Goal: Use online tool/utility: Use online tool/utility

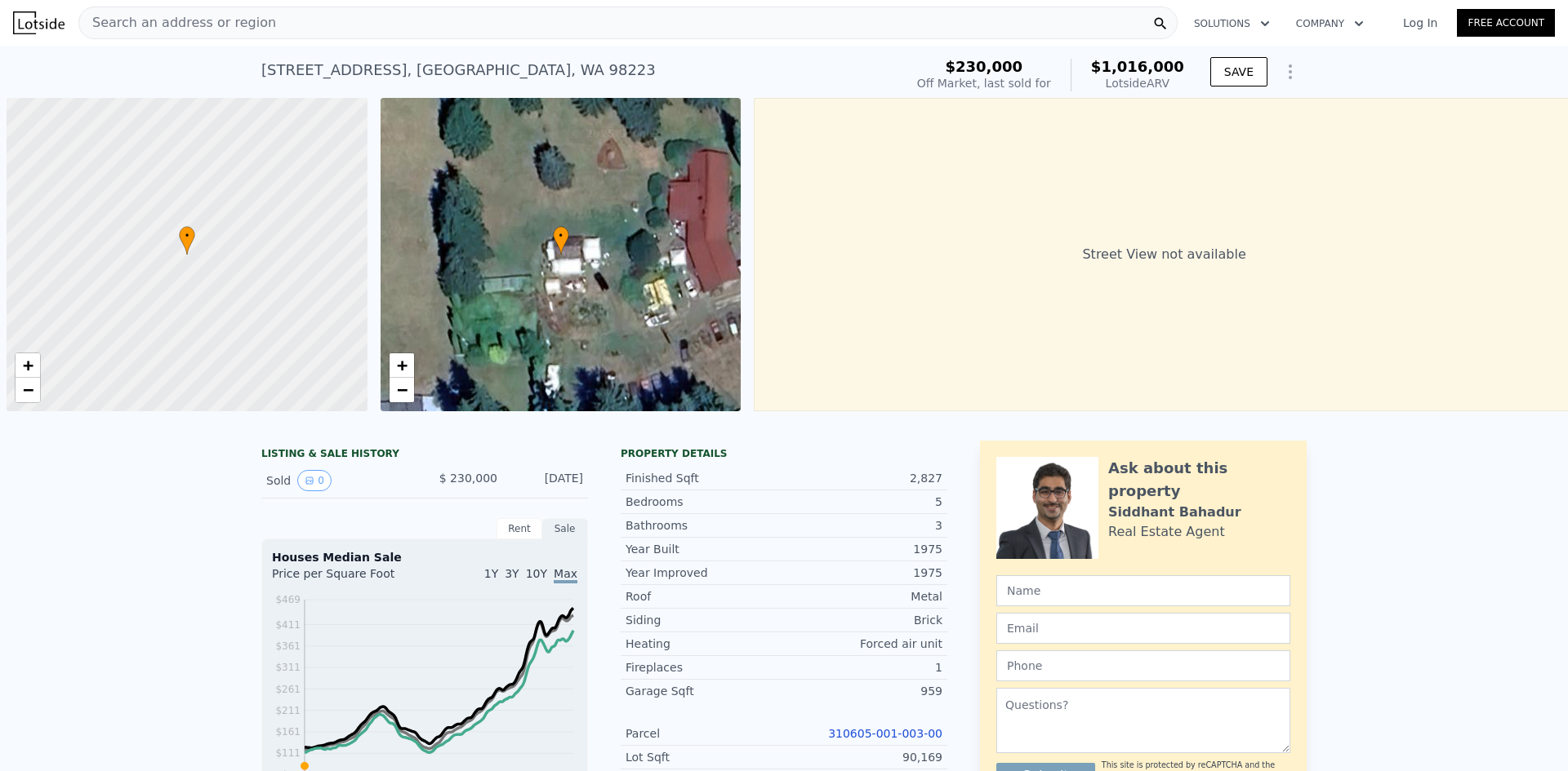
scroll to position [0, 7]
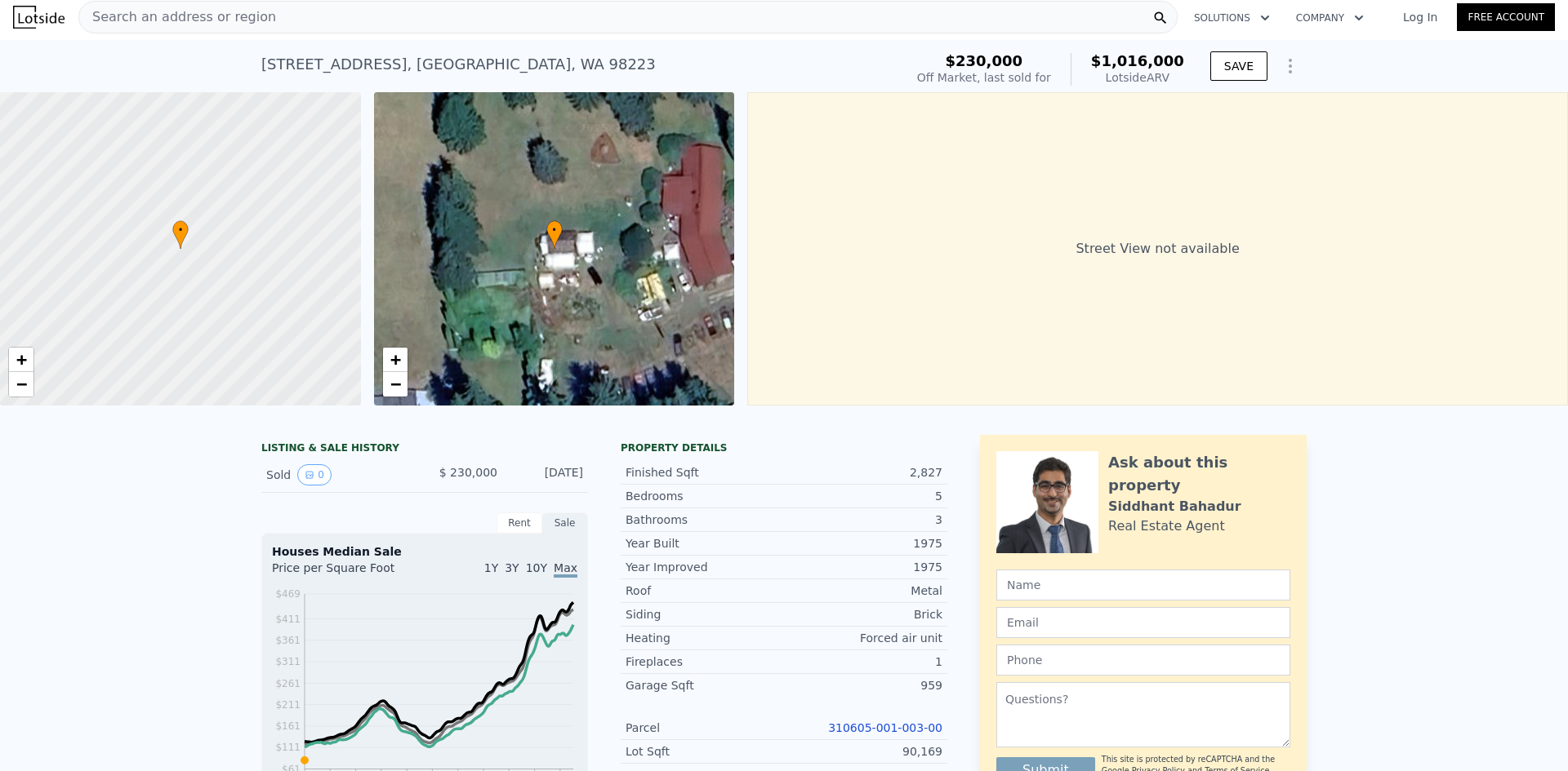
click at [243, 22] on span "Search an address or region" at bounding box center [177, 17] width 197 height 20
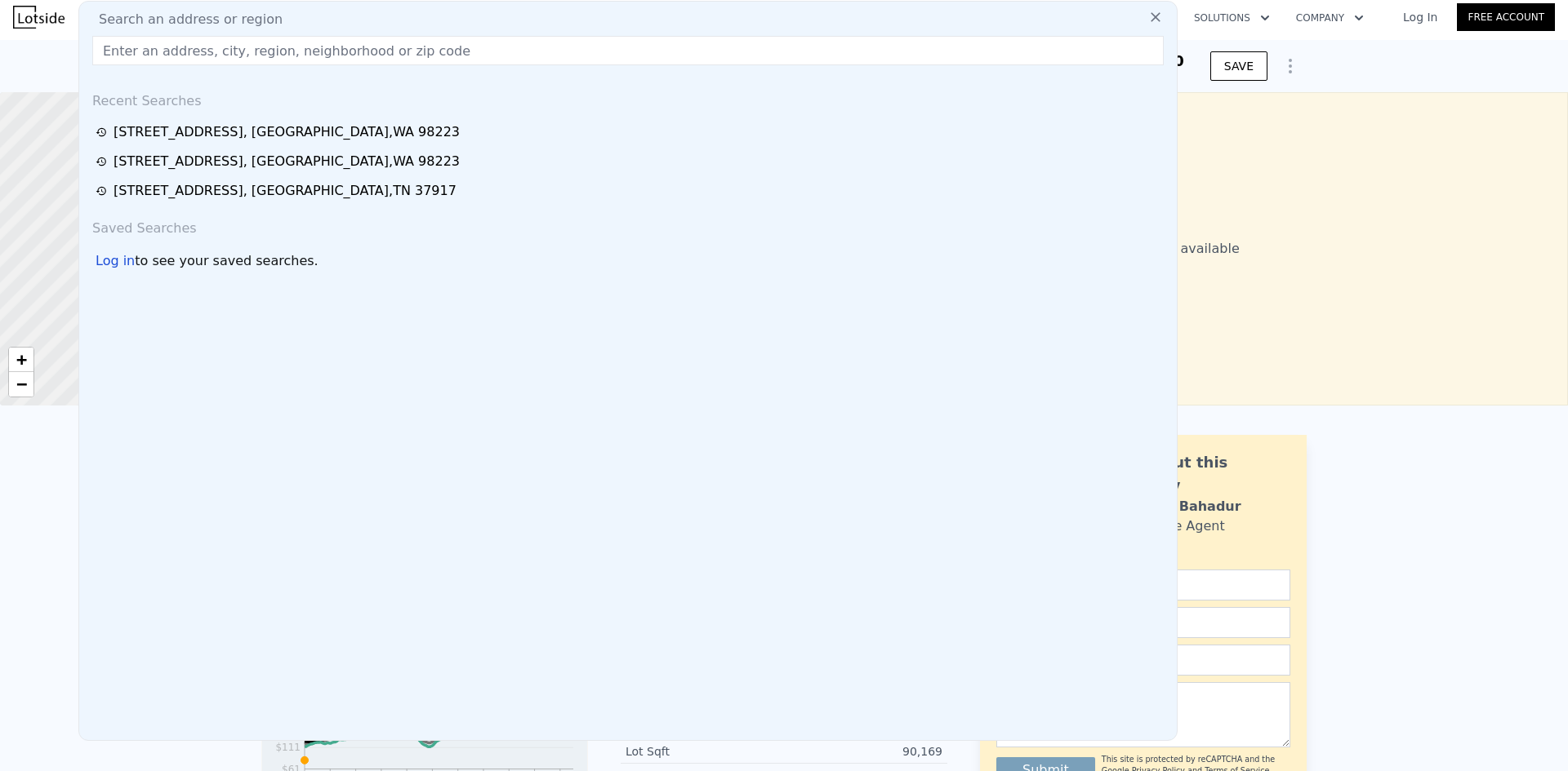
type input "$ 1,016,000"
type input "7"
type input "$ 0"
type input "$ 688,860"
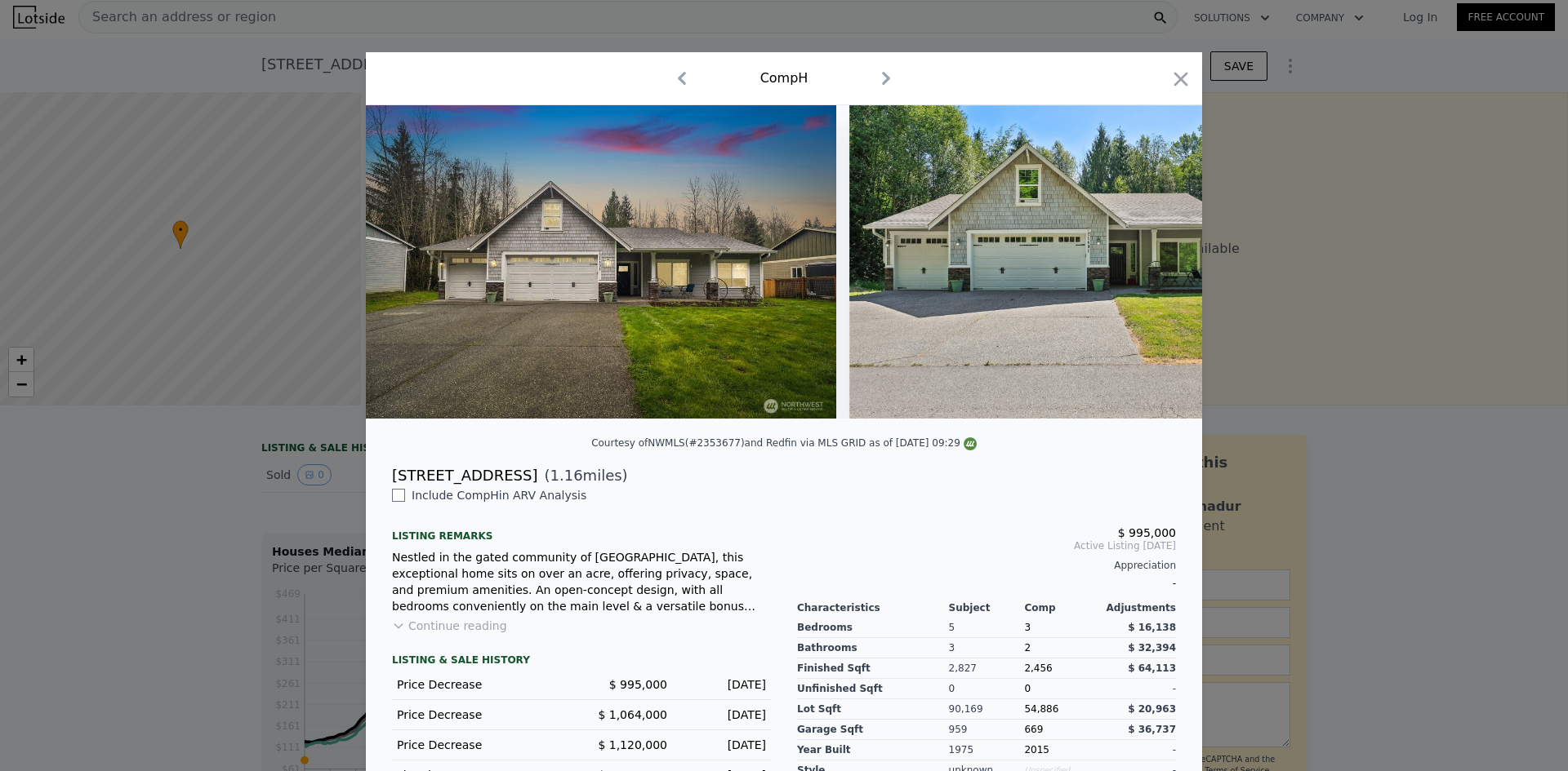
drag, startPoint x: 209, startPoint y: 44, endPoint x: 666, endPoint y: 52, distance: 457.1
click at [666, 52] on div "​ Comp H Courtesy of NWMLS (#2353677) and Redfin via MLS GRID as of [DATE] 09:2…" at bounding box center [784, 448] width 1568 height 898
click at [1169, 78] on icon "button" at bounding box center [1181, 79] width 23 height 23
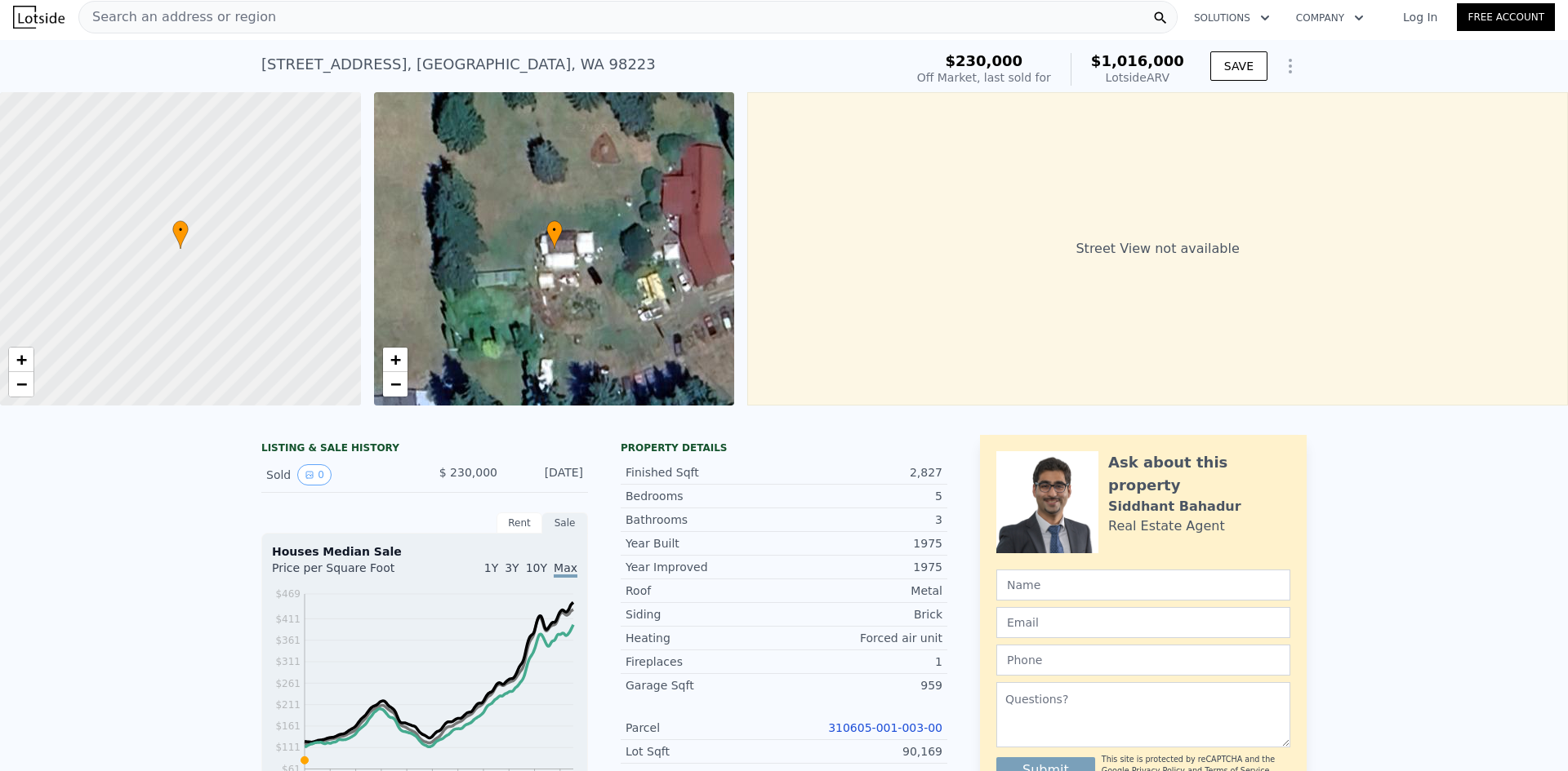
click at [199, 12] on span "Search an address or region" at bounding box center [177, 17] width 197 height 20
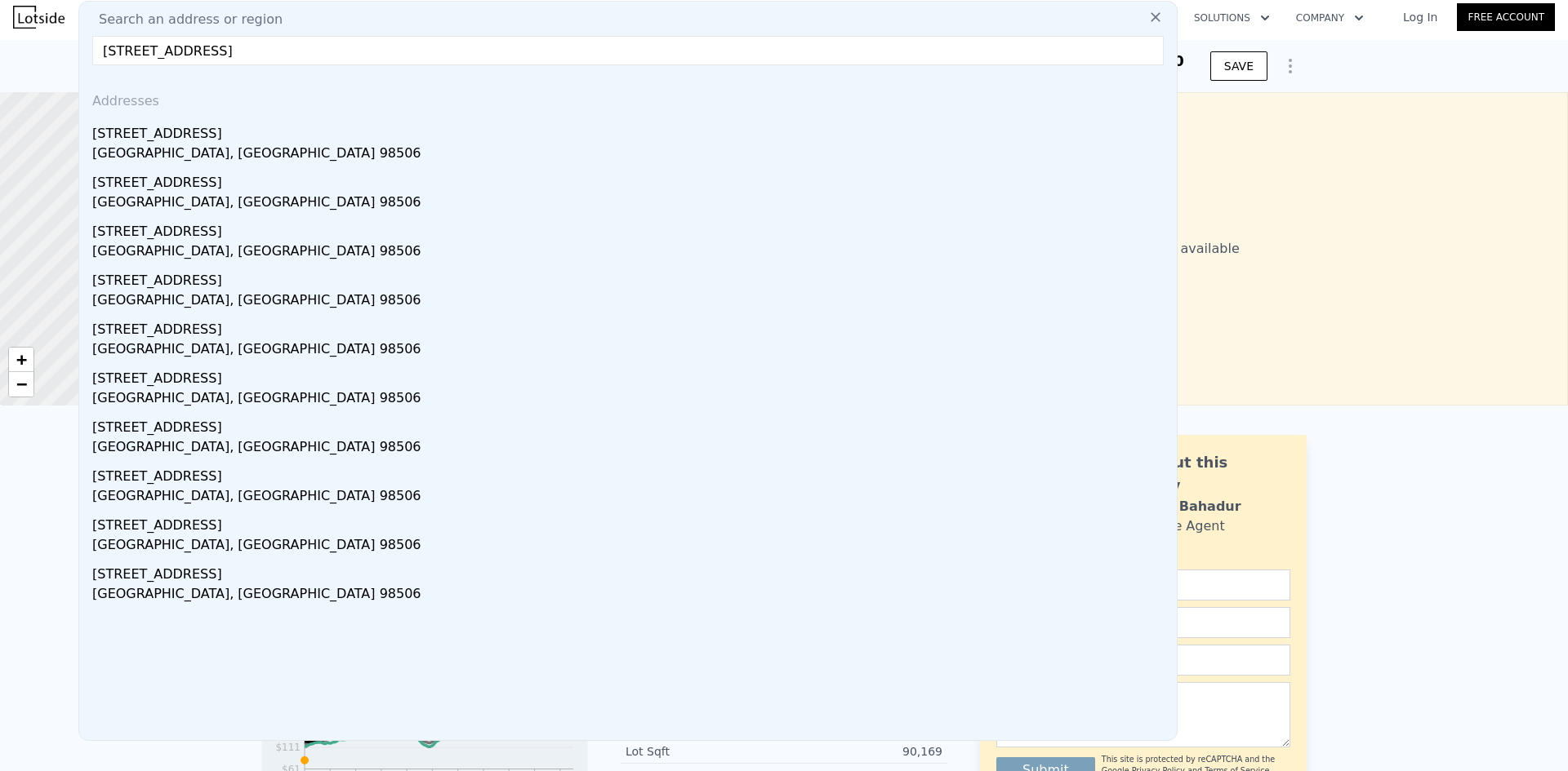
type input "[STREET_ADDRESS]"
click at [243, 130] on div "[STREET_ADDRESS]" at bounding box center [631, 129] width 1078 height 26
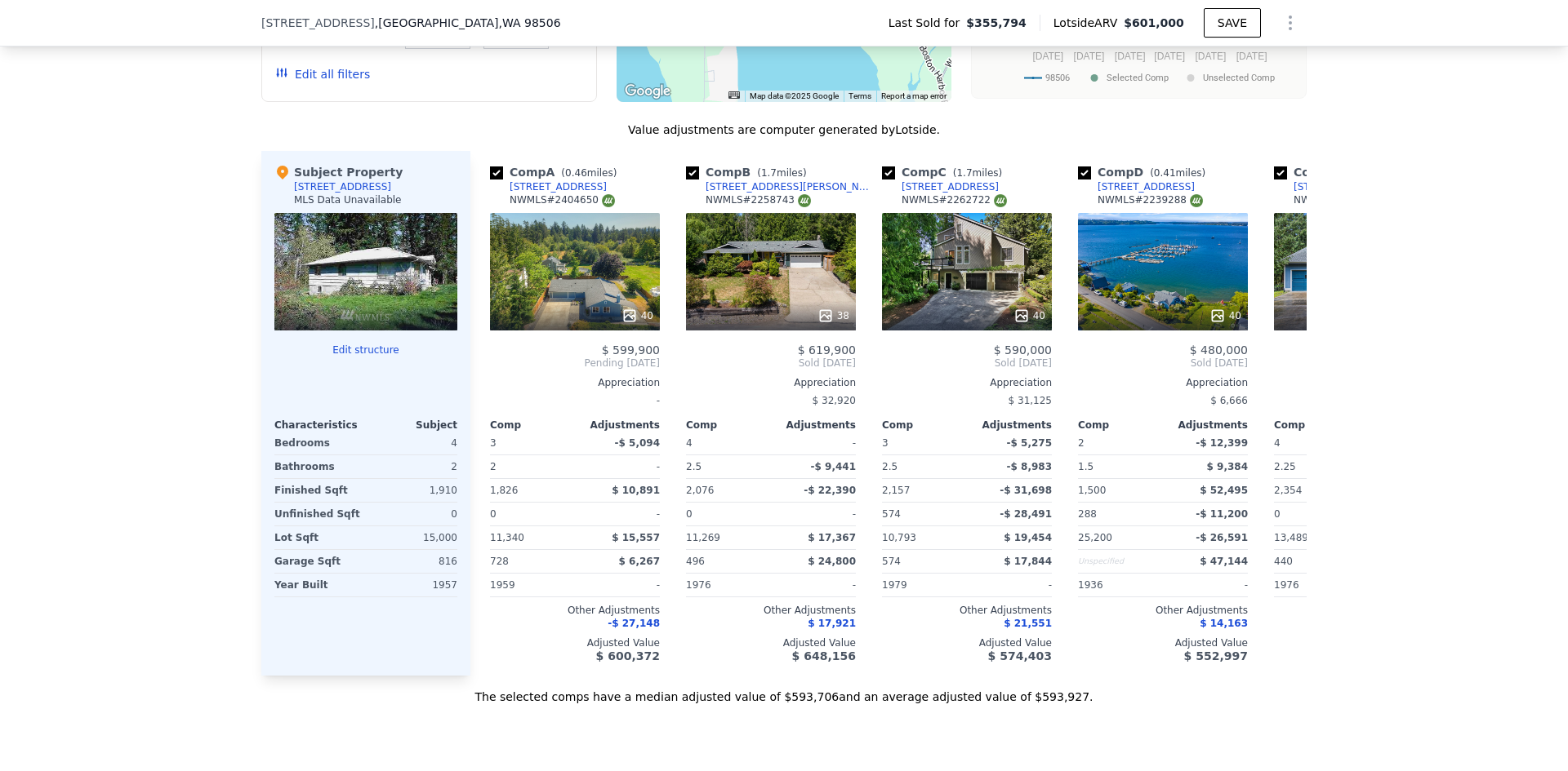
scroll to position [1632, 0]
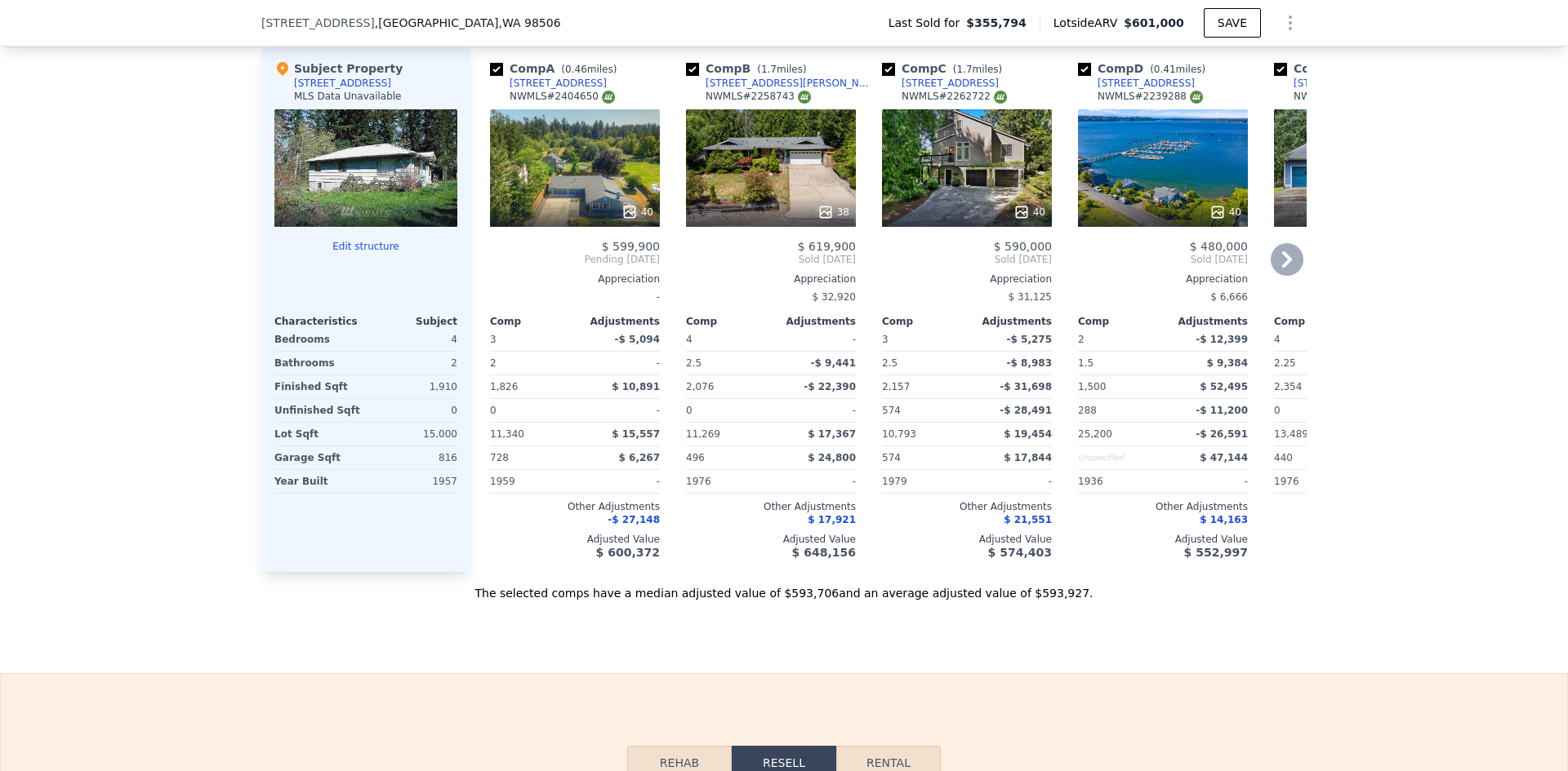
click at [1277, 269] on icon at bounding box center [1286, 260] width 32 height 32
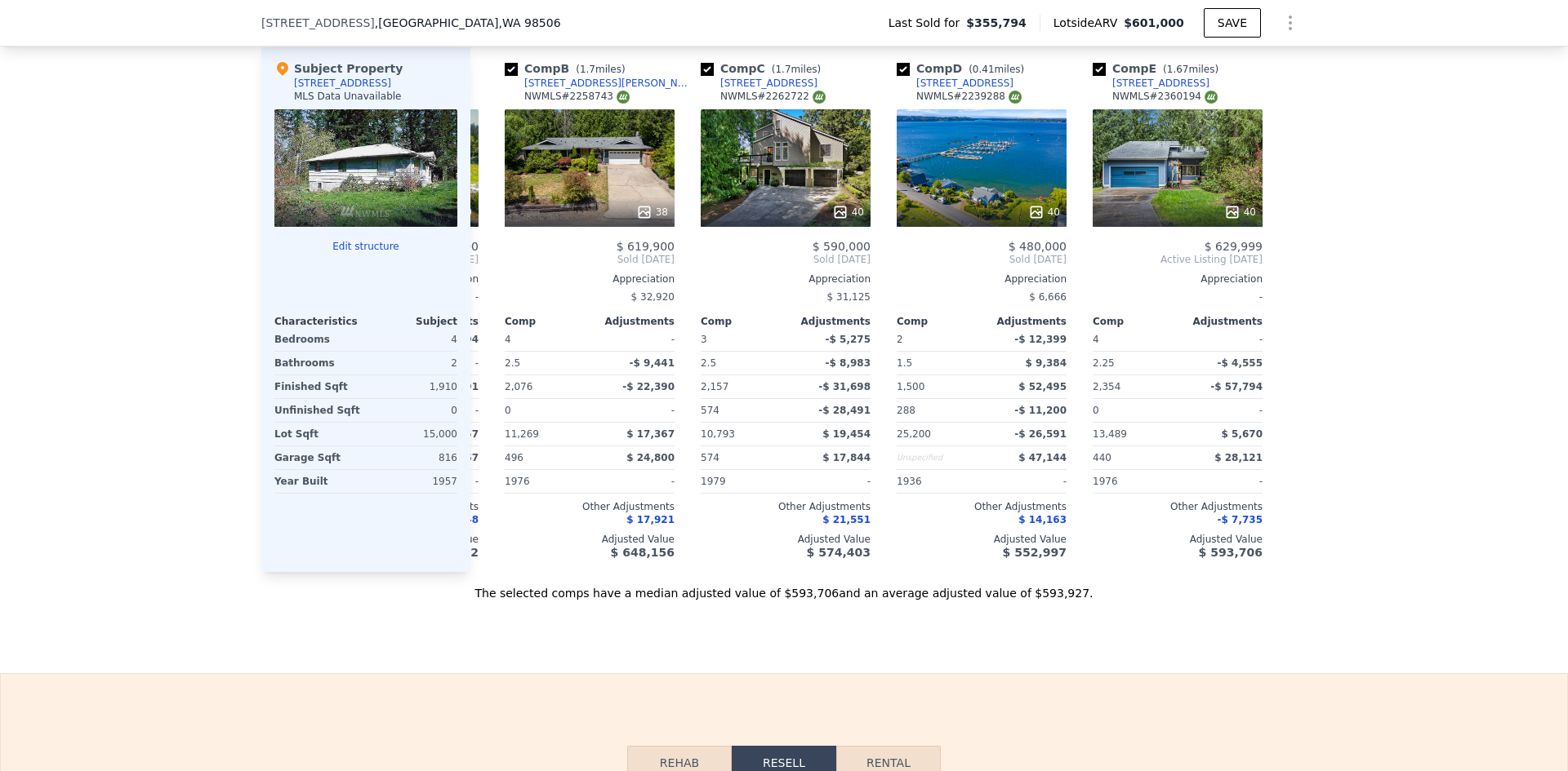
scroll to position [0, 183]
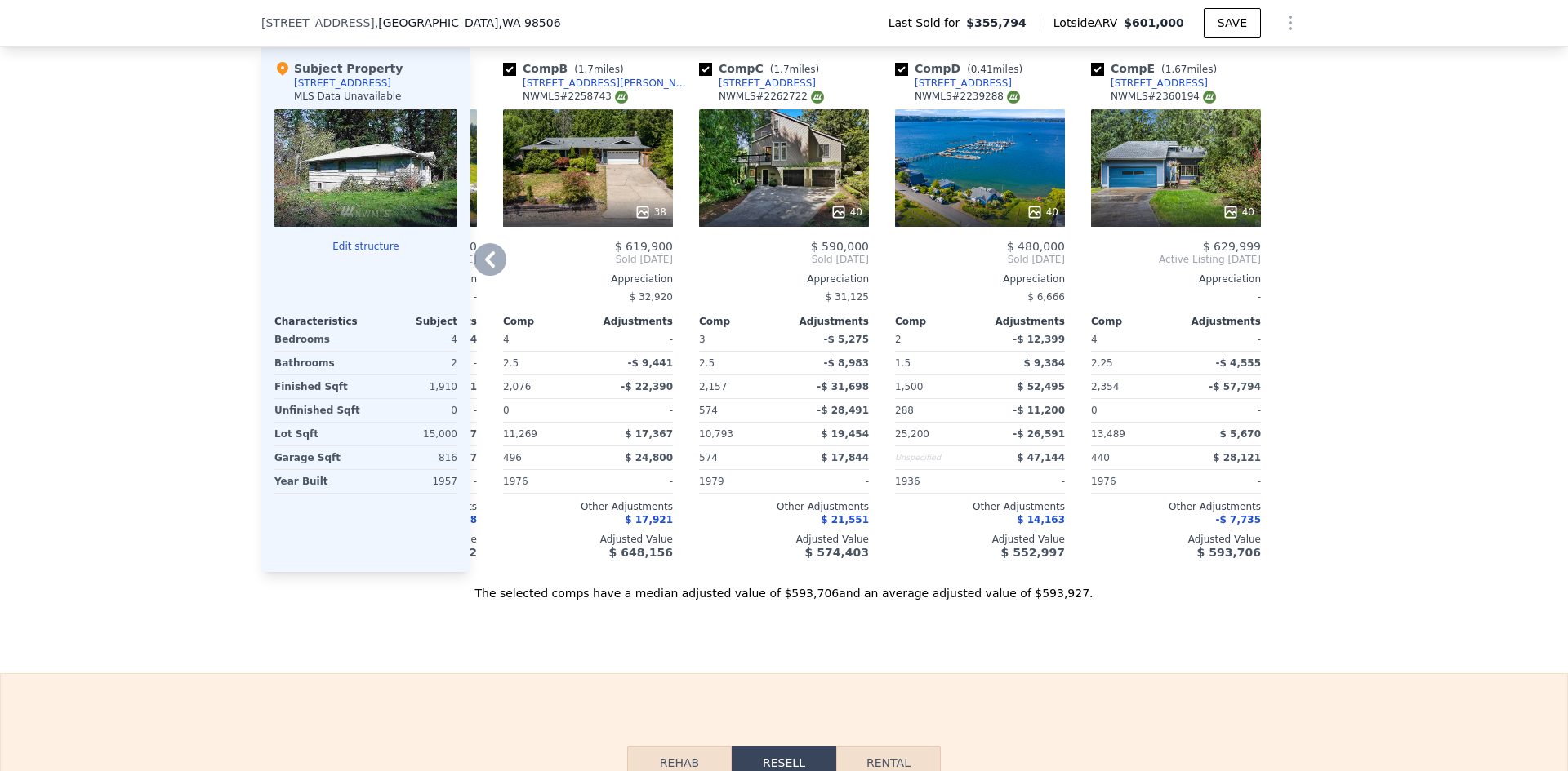
click at [497, 272] on icon at bounding box center [489, 260] width 32 height 32
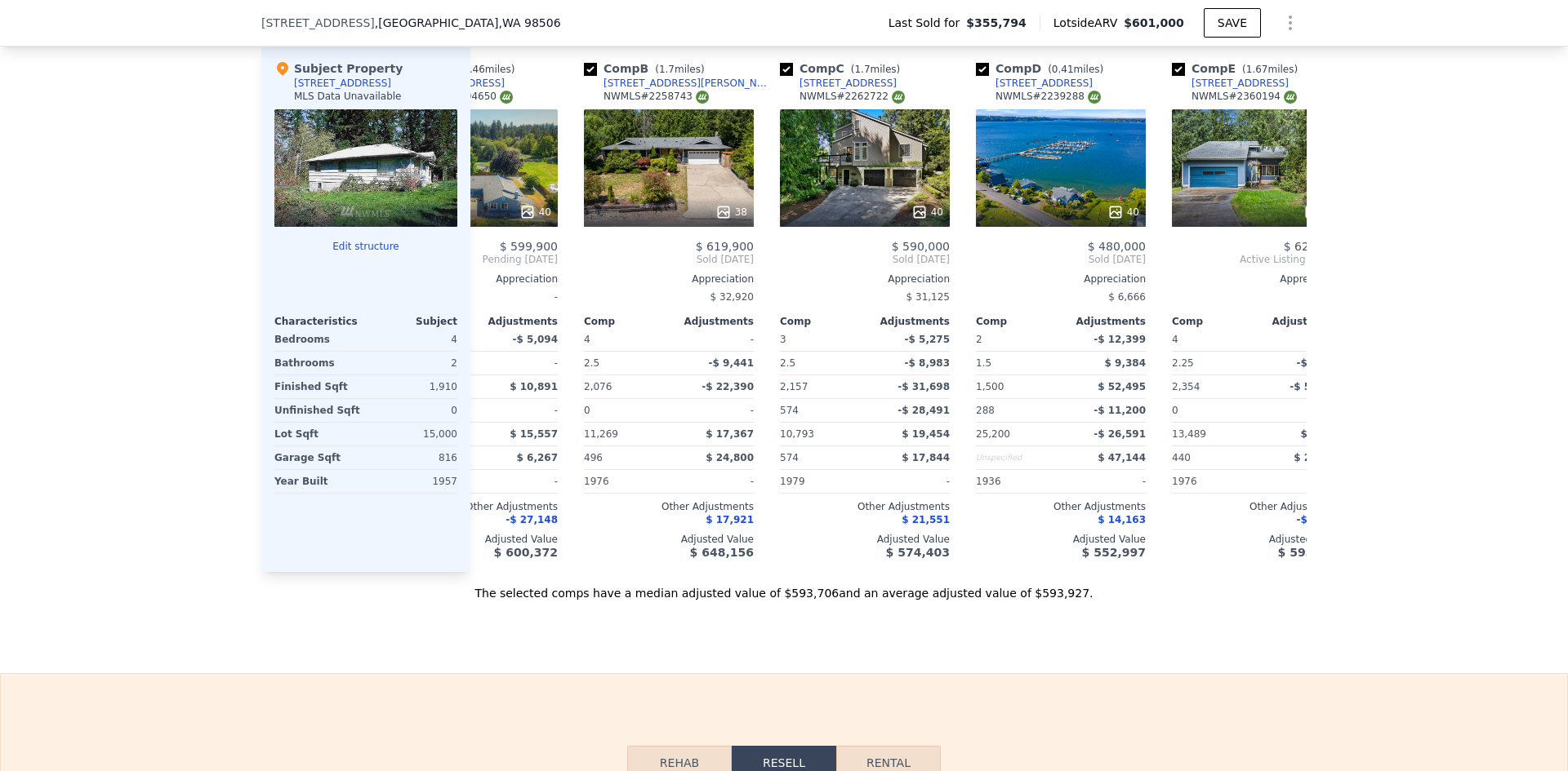
scroll to position [0, 0]
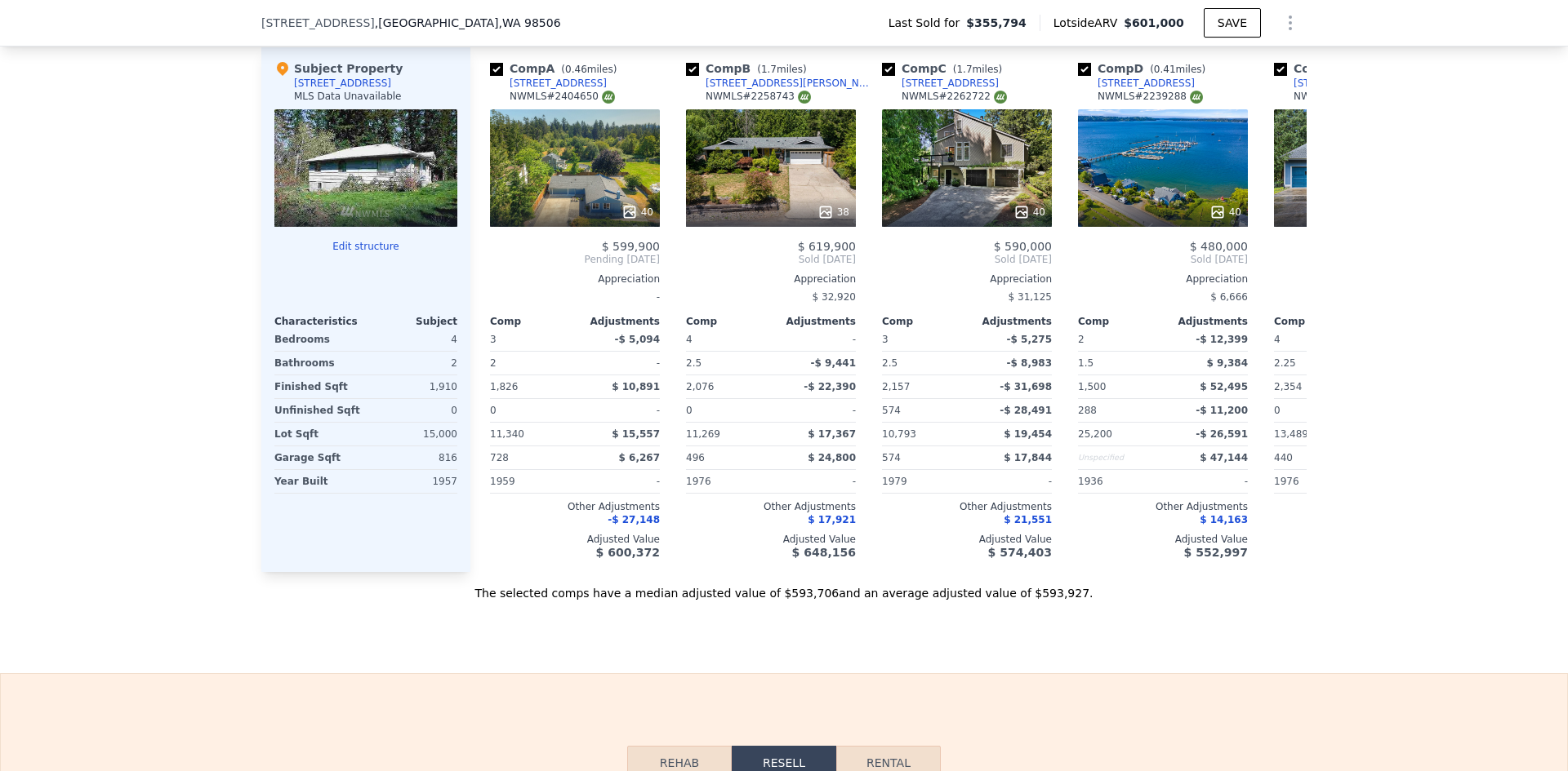
click at [364, 179] on div at bounding box center [366, 168] width 183 height 117
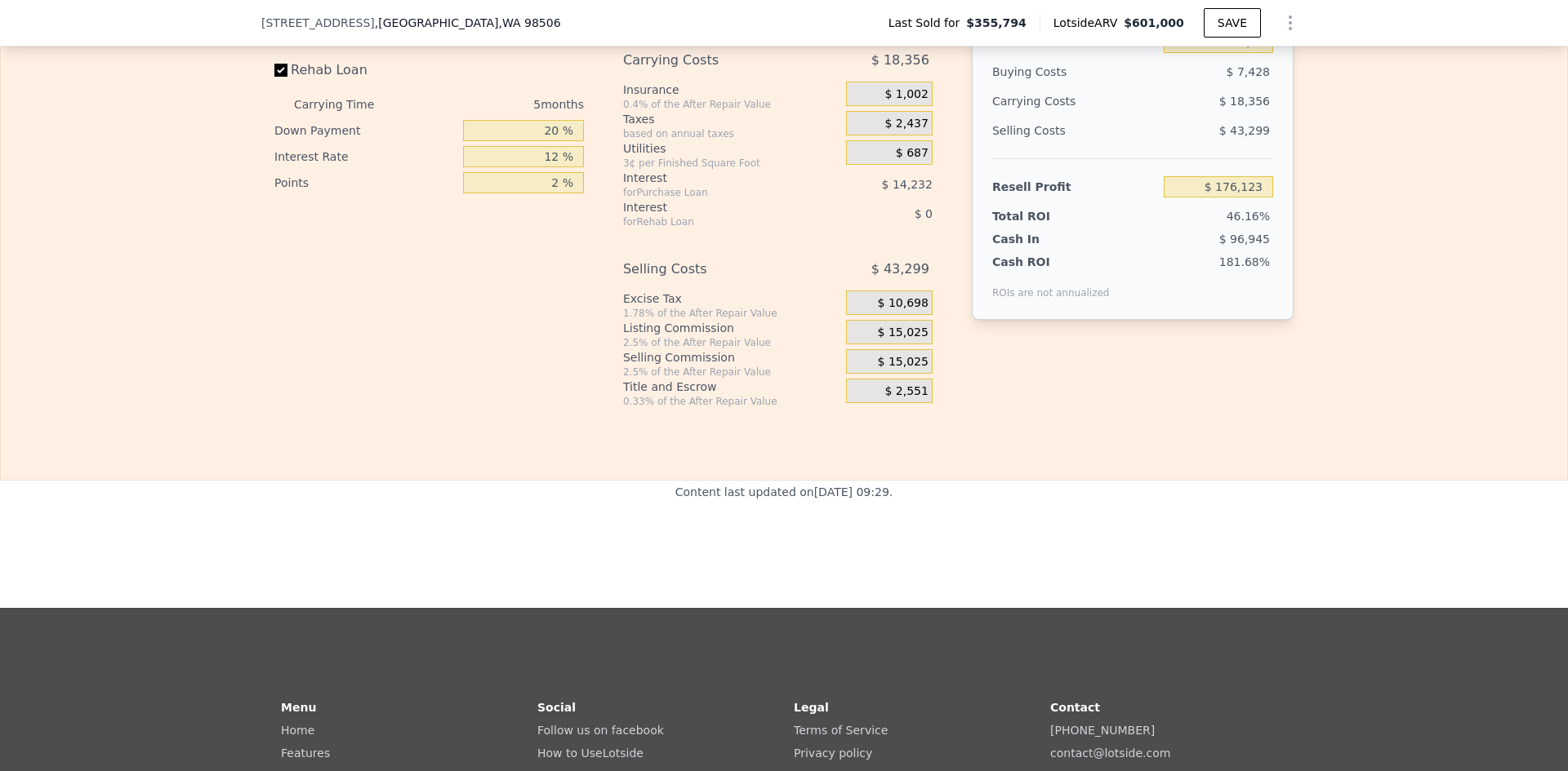
scroll to position [2367, 0]
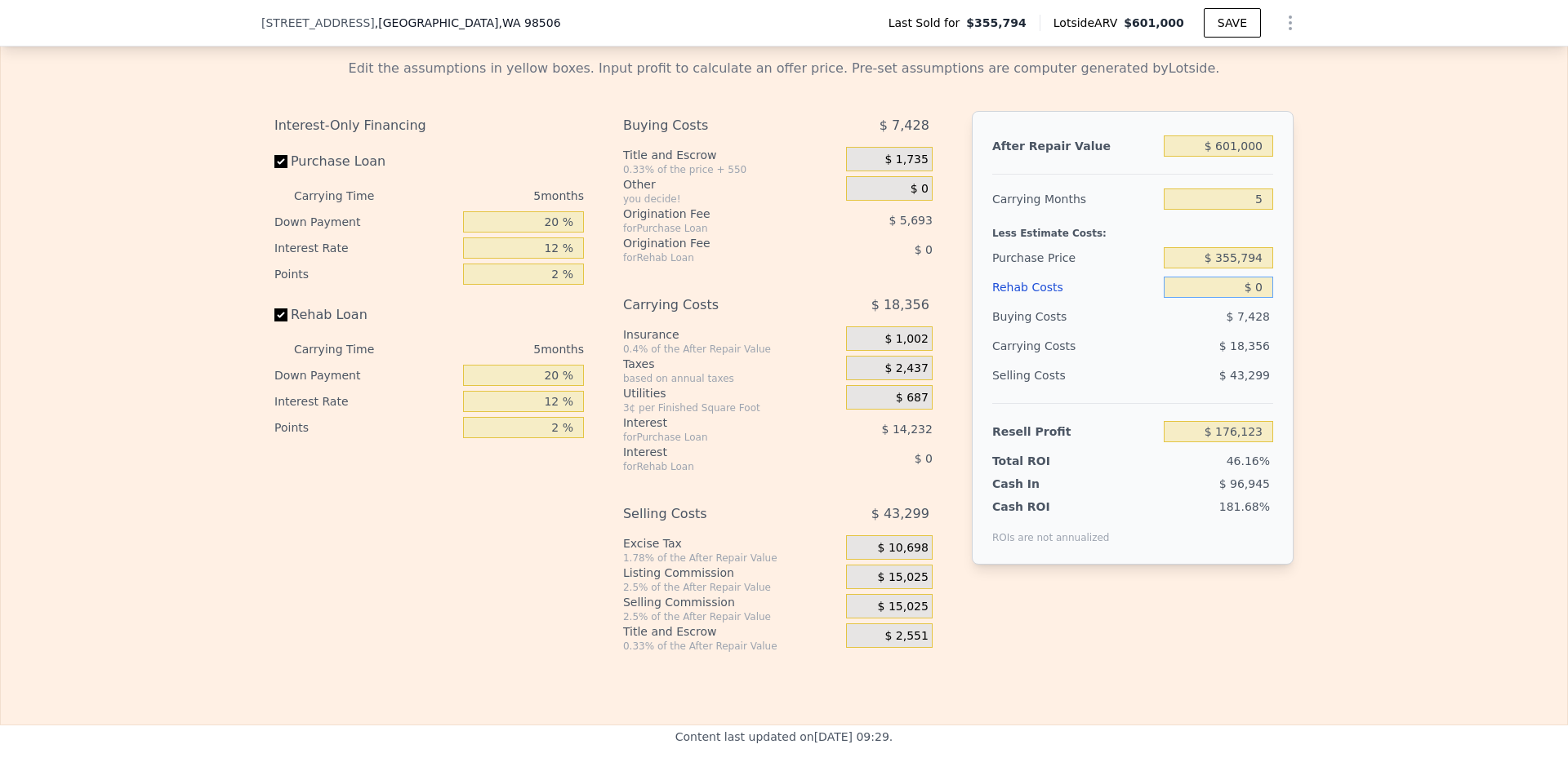
click at [1253, 298] on input "$ 0" at bounding box center [1218, 287] width 109 height 21
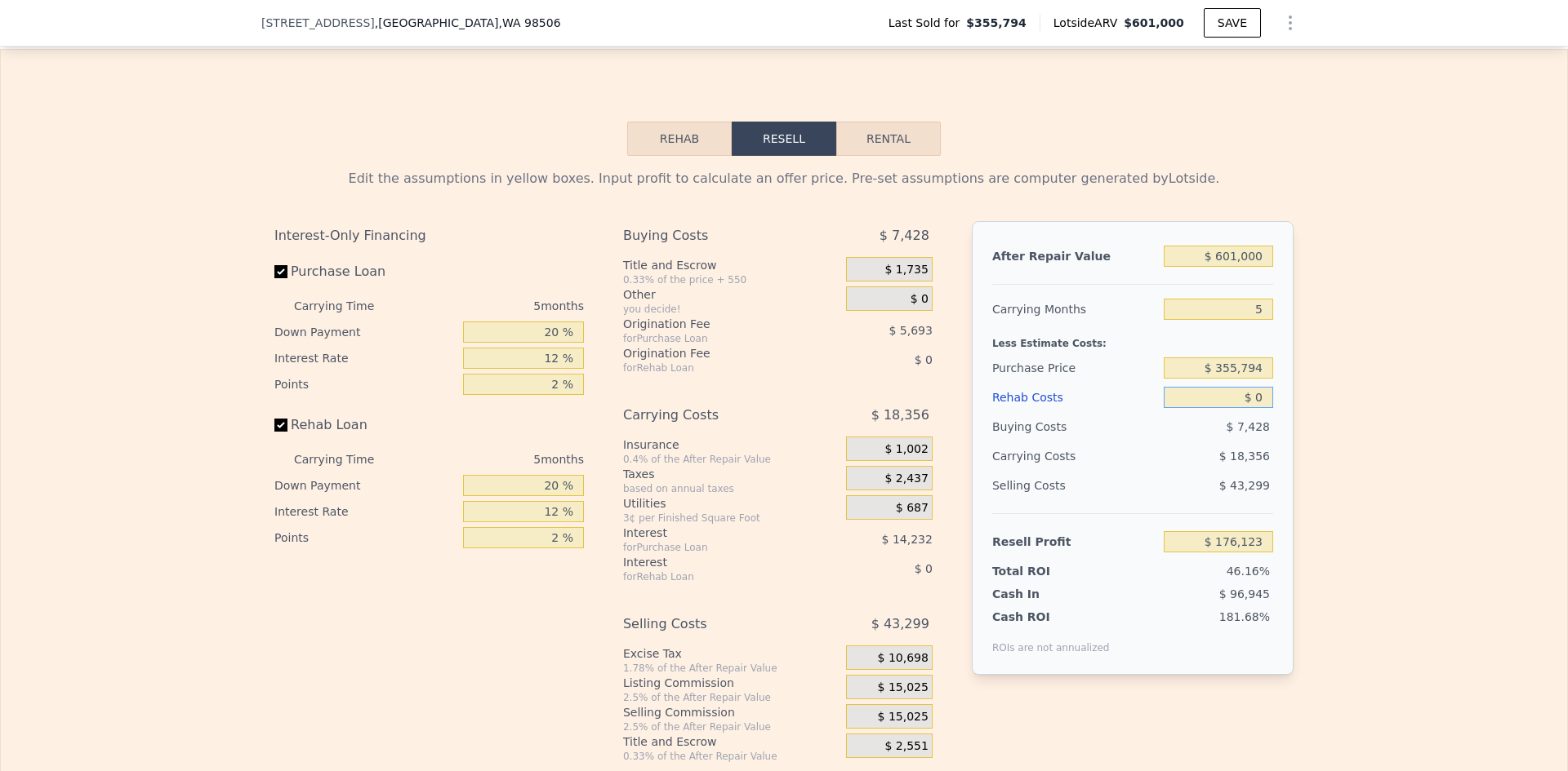
scroll to position [2285, 0]
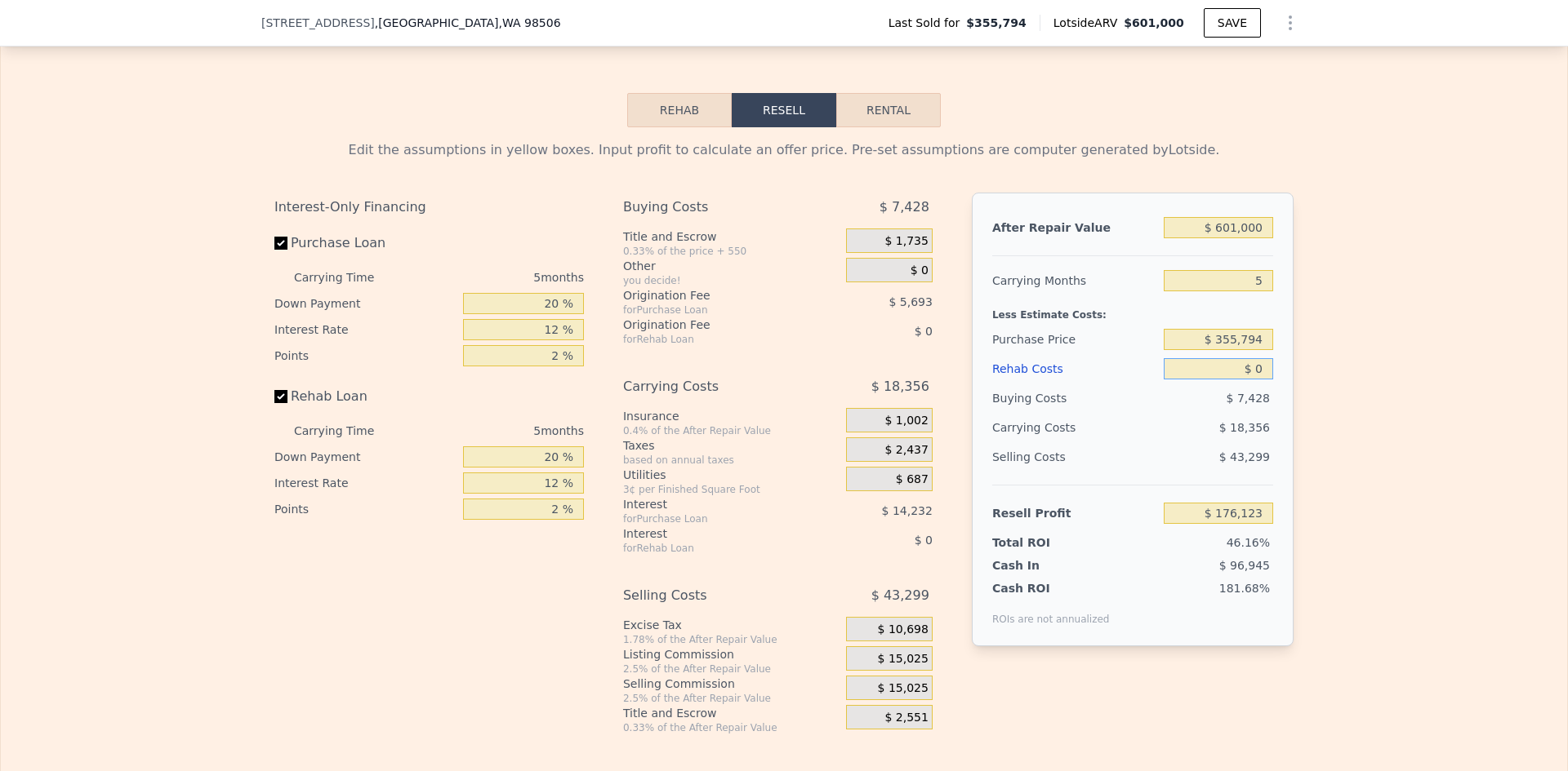
type input "$ 05"
type input "$ 176,118"
type input "$ 0"
type input "$ 176,123"
type input "$ 060"
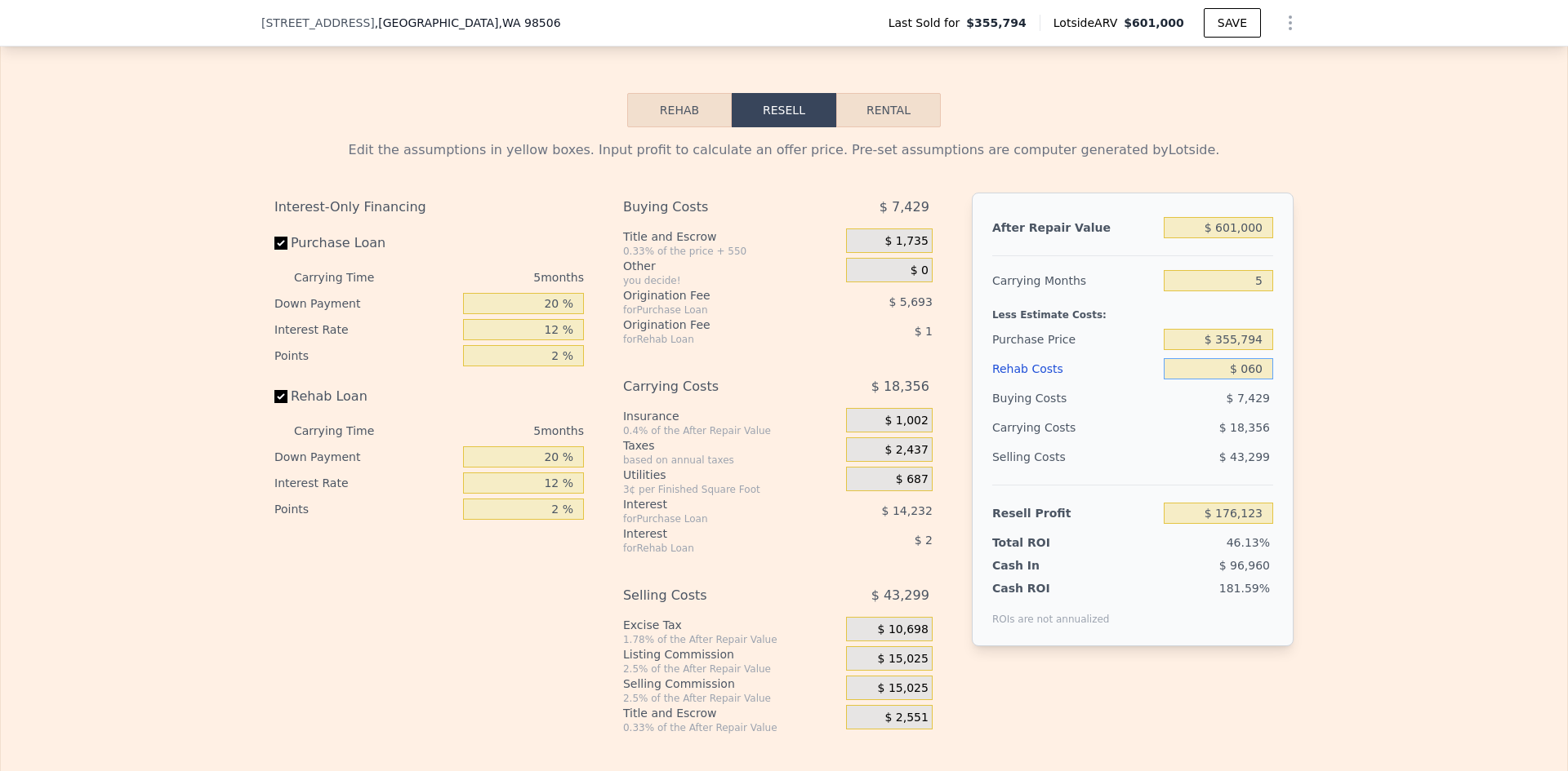
type input "$ 176,062"
type input "$ 0600"
type input "$ 175,488"
type input "$ 60,000"
type input "$ 112,763"
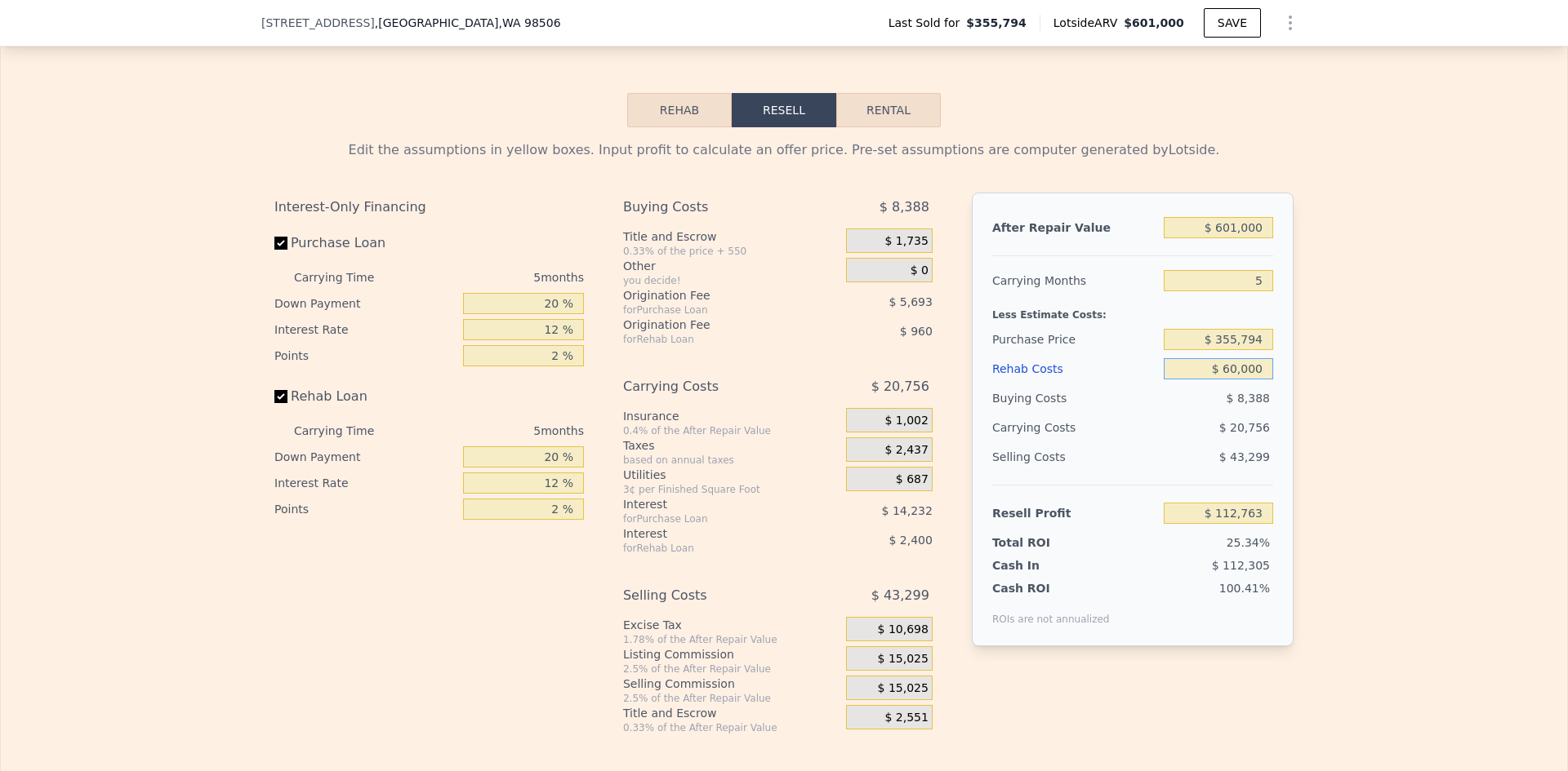
type input "$ 60,000"
click at [1367, 371] on div "Edit the assumptions in yellow boxes. Input profit to calculate an offer price.…" at bounding box center [784, 431] width 1566 height 607
click at [1242, 350] on input "$ 355,794" at bounding box center [1218, 340] width 109 height 21
type input "$ 450,000"
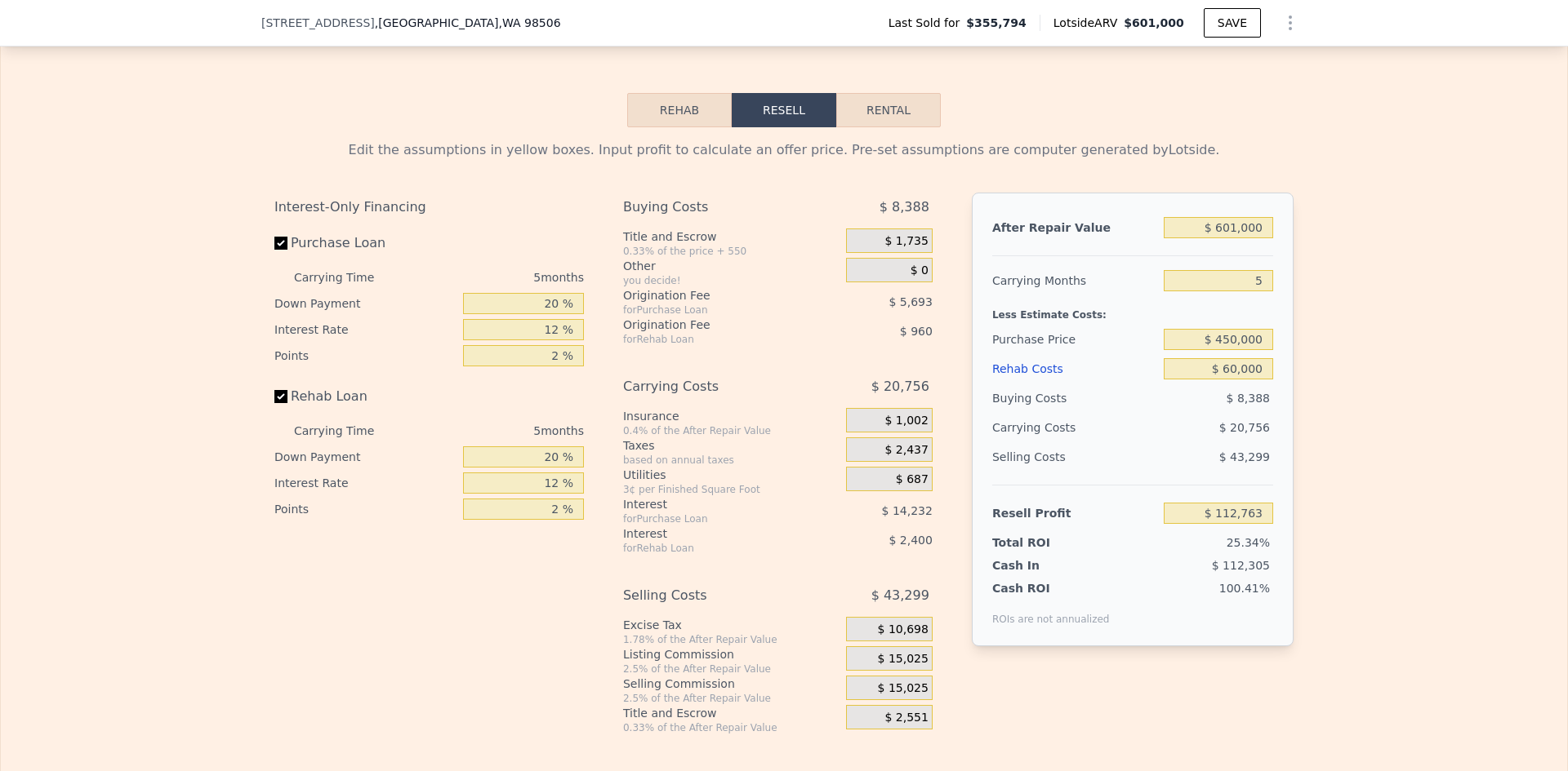
click at [1363, 403] on div "Edit the assumptions in yellow boxes. Input profit to calculate an offer price.…" at bounding box center [784, 431] width 1566 height 607
type input "$ 12,966"
drag, startPoint x: 1222, startPoint y: 364, endPoint x: 1231, endPoint y: 364, distance: 9.0
click at [1231, 350] on input "$ 450,000" at bounding box center [1218, 340] width 109 height 21
click at [1236, 350] on input "$ 400,000" at bounding box center [1218, 340] width 109 height 21
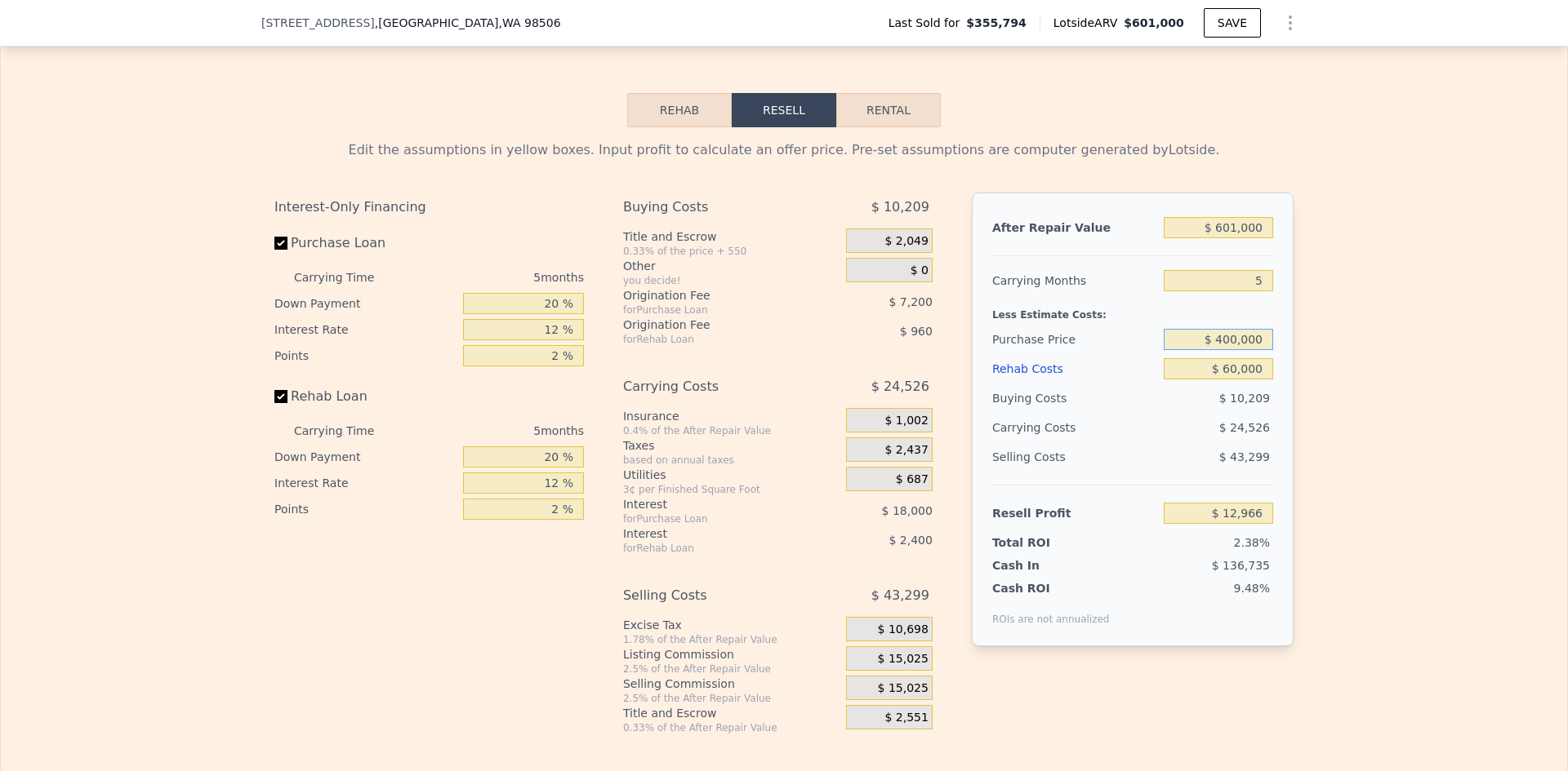
type input "$ 400,000"
click at [1317, 352] on div "Edit the assumptions in yellow boxes. Input profit to calculate an offer price.…" at bounding box center [784, 431] width 1566 height 607
type input "$ 65,933"
drag, startPoint x: 1259, startPoint y: 305, endPoint x: 1247, endPoint y: 305, distance: 12.0
click at [1247, 291] on input "5" at bounding box center [1218, 281] width 109 height 21
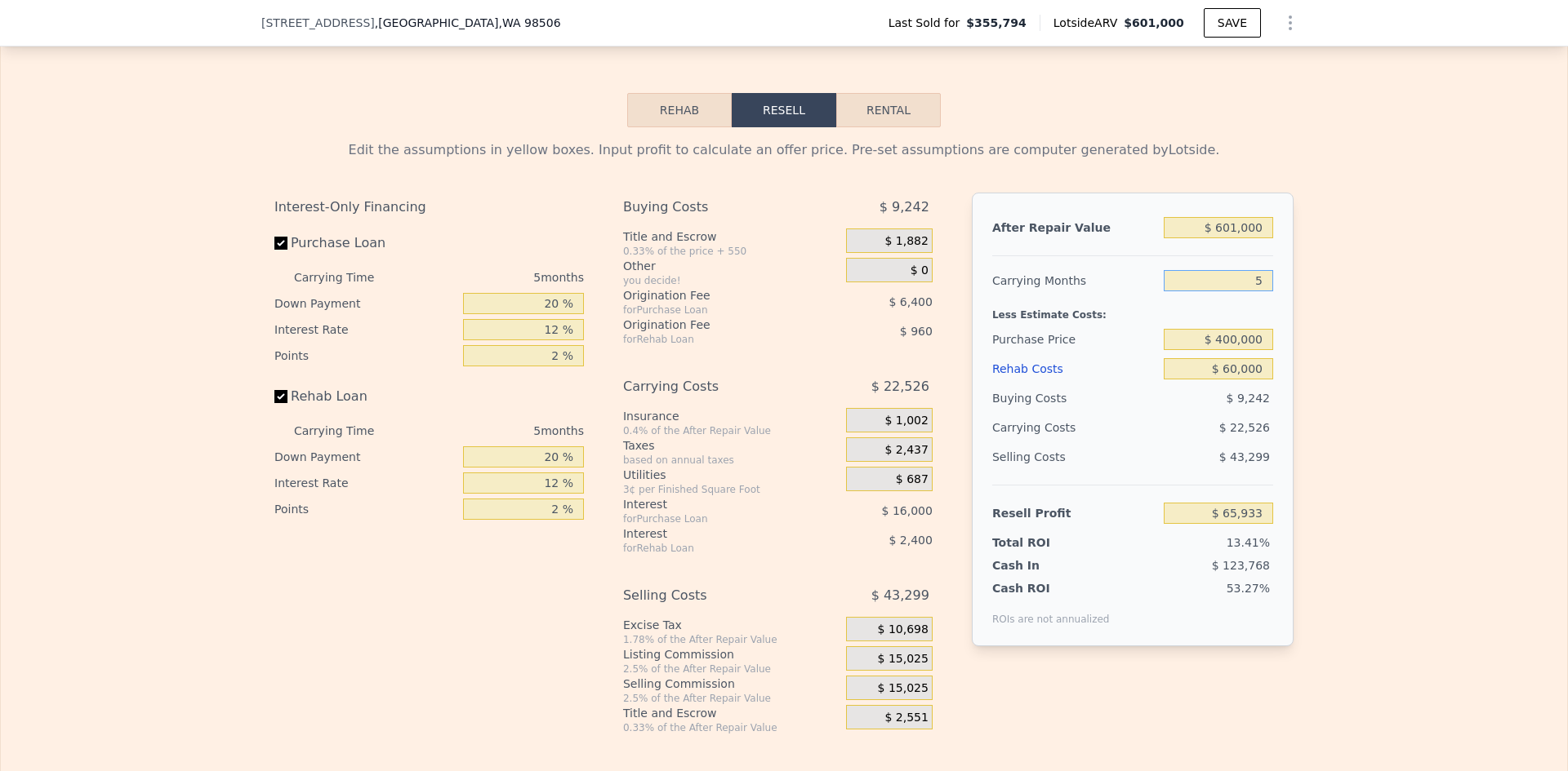
type input "3"
type input "$ 74,944"
type input "4"
type input "$ 70,440"
type input "3"
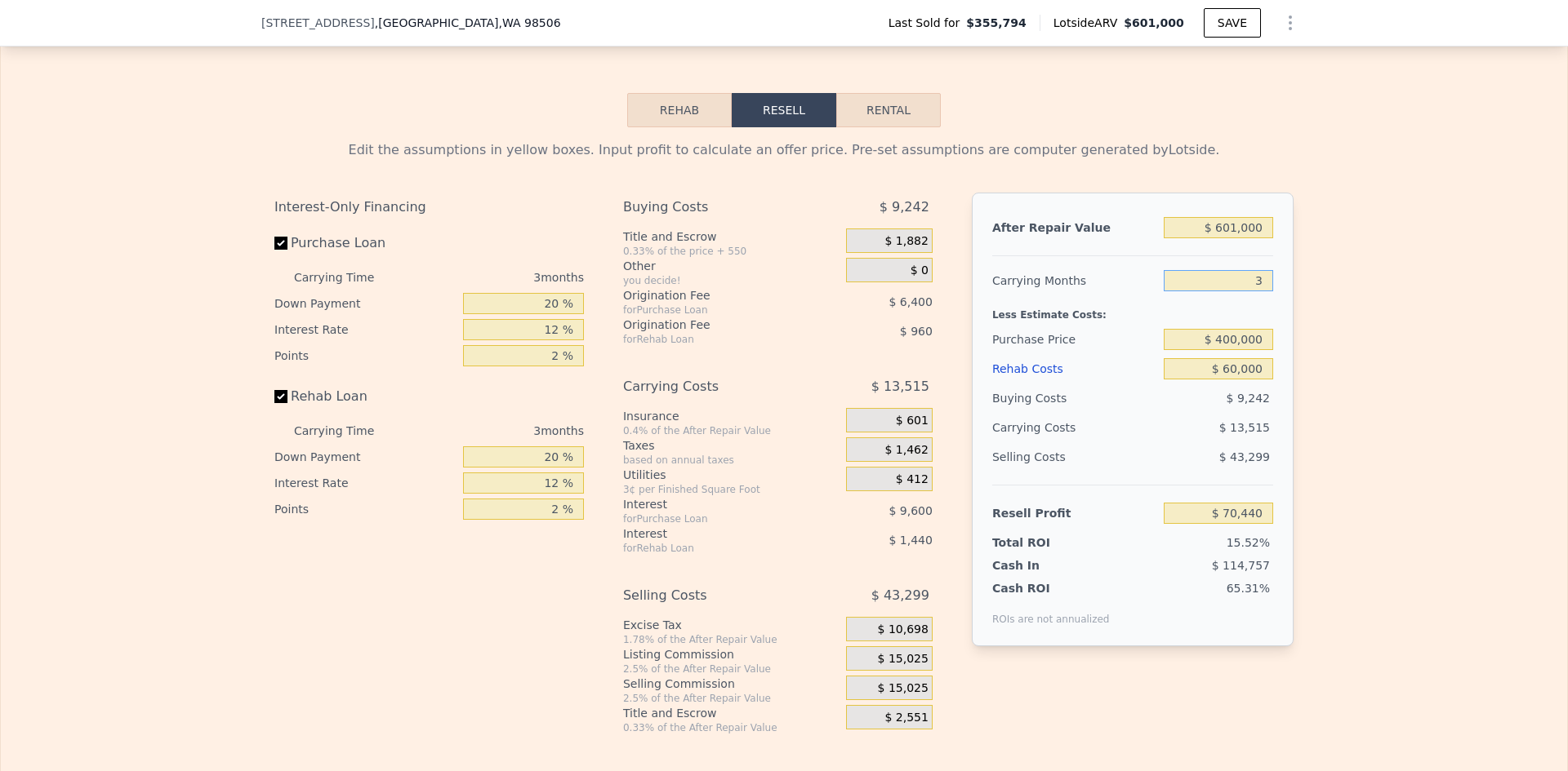
type input "$ 74,944"
type input "3"
click at [1403, 438] on div "Edit the assumptions in yellow boxes. Input profit to calculate an offer price.…" at bounding box center [784, 431] width 1566 height 607
click at [1240, 350] on input "$ 400,000" at bounding box center [1218, 340] width 109 height 21
click at [1227, 350] on input "$ 400,000" at bounding box center [1218, 340] width 109 height 21
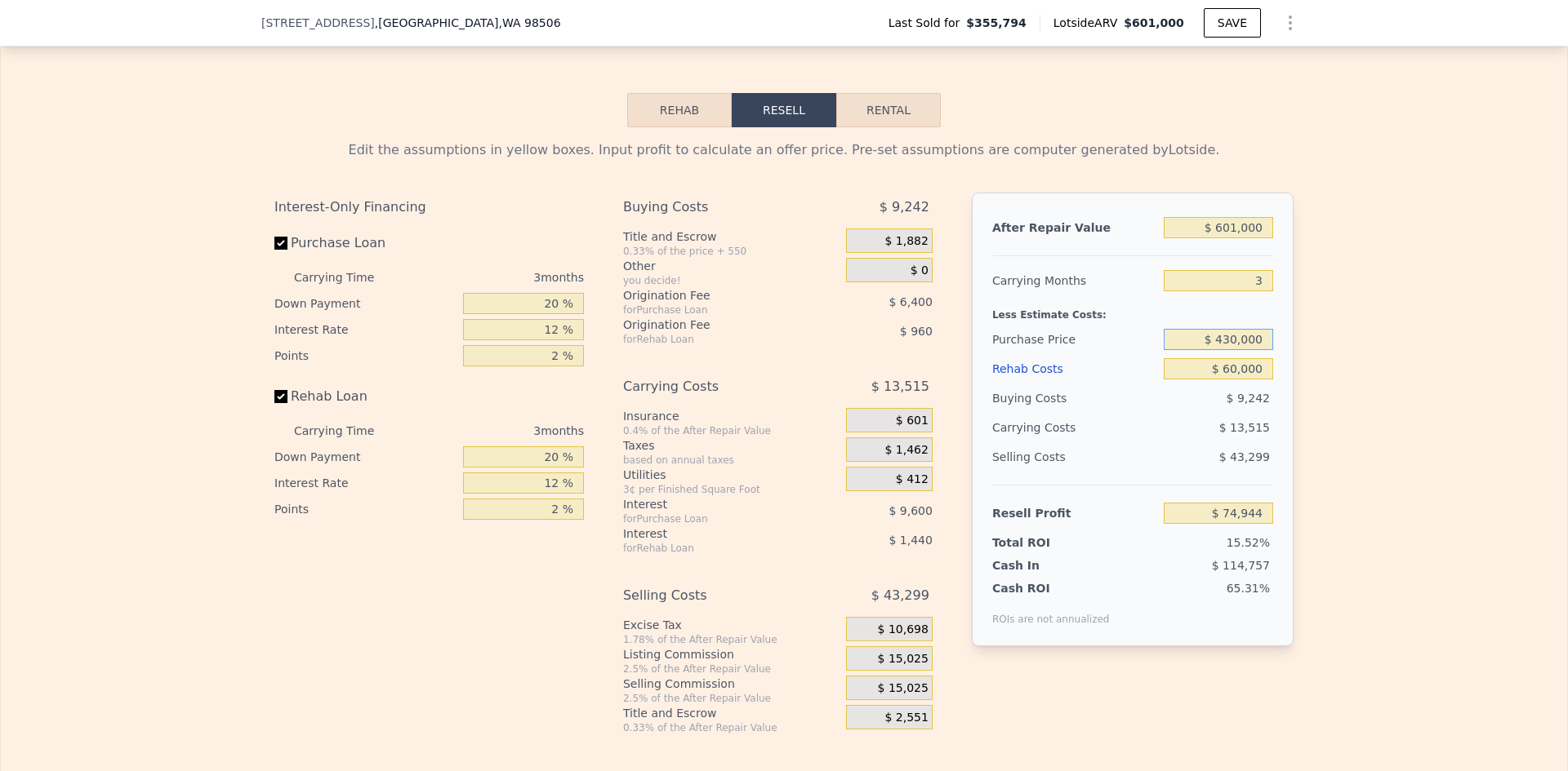
type input "$ 430,000"
click at [1304, 363] on div "Edit the assumptions in yellow boxes. Input profit to calculate an offer price.…" at bounding box center [784, 431] width 1566 height 607
type input "$ 43,644"
drag, startPoint x: 1224, startPoint y: 362, endPoint x: 1235, endPoint y: 364, distance: 11.2
click at [1235, 350] on input "$ 430,000" at bounding box center [1218, 340] width 109 height 21
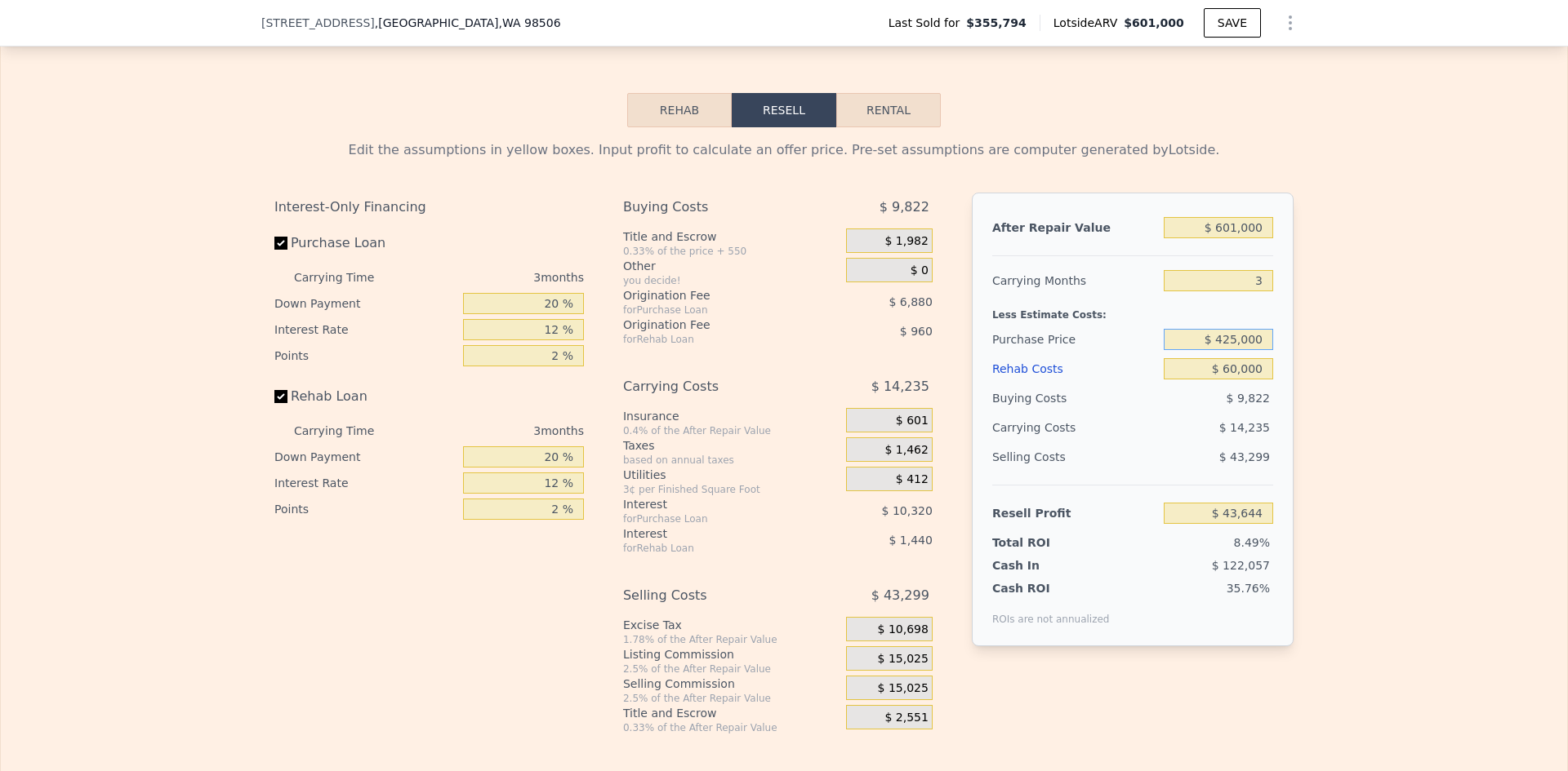
type input "$ 425,000"
click at [1326, 366] on div "Edit the assumptions in yellow boxes. Input profit to calculate an offer price.…" at bounding box center [784, 431] width 1566 height 607
type input "$ 48,861"
click at [1233, 350] on input "$ 425,000" at bounding box center [1218, 340] width 109 height 21
type input "$ 423,000"
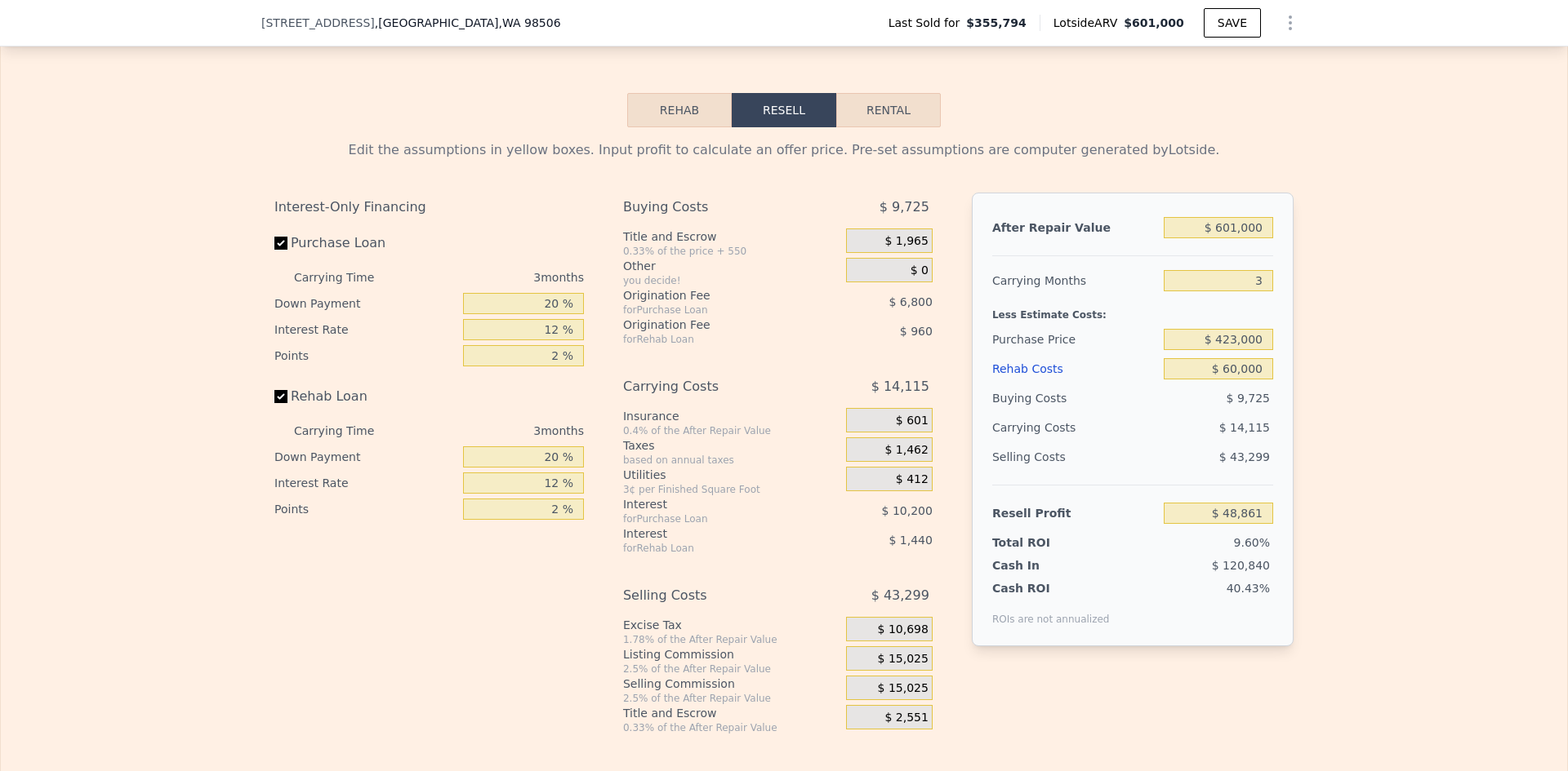
click at [1353, 393] on div "Edit the assumptions in yellow boxes. Input profit to calculate an offer price.…" at bounding box center [784, 431] width 1566 height 607
type input "$ 50,947"
click at [548, 314] on input "20 %" at bounding box center [523, 304] width 121 height 21
click at [547, 314] on input "20 %" at bounding box center [523, 304] width 121 height 21
click at [548, 314] on input "20 %" at bounding box center [523, 304] width 121 height 21
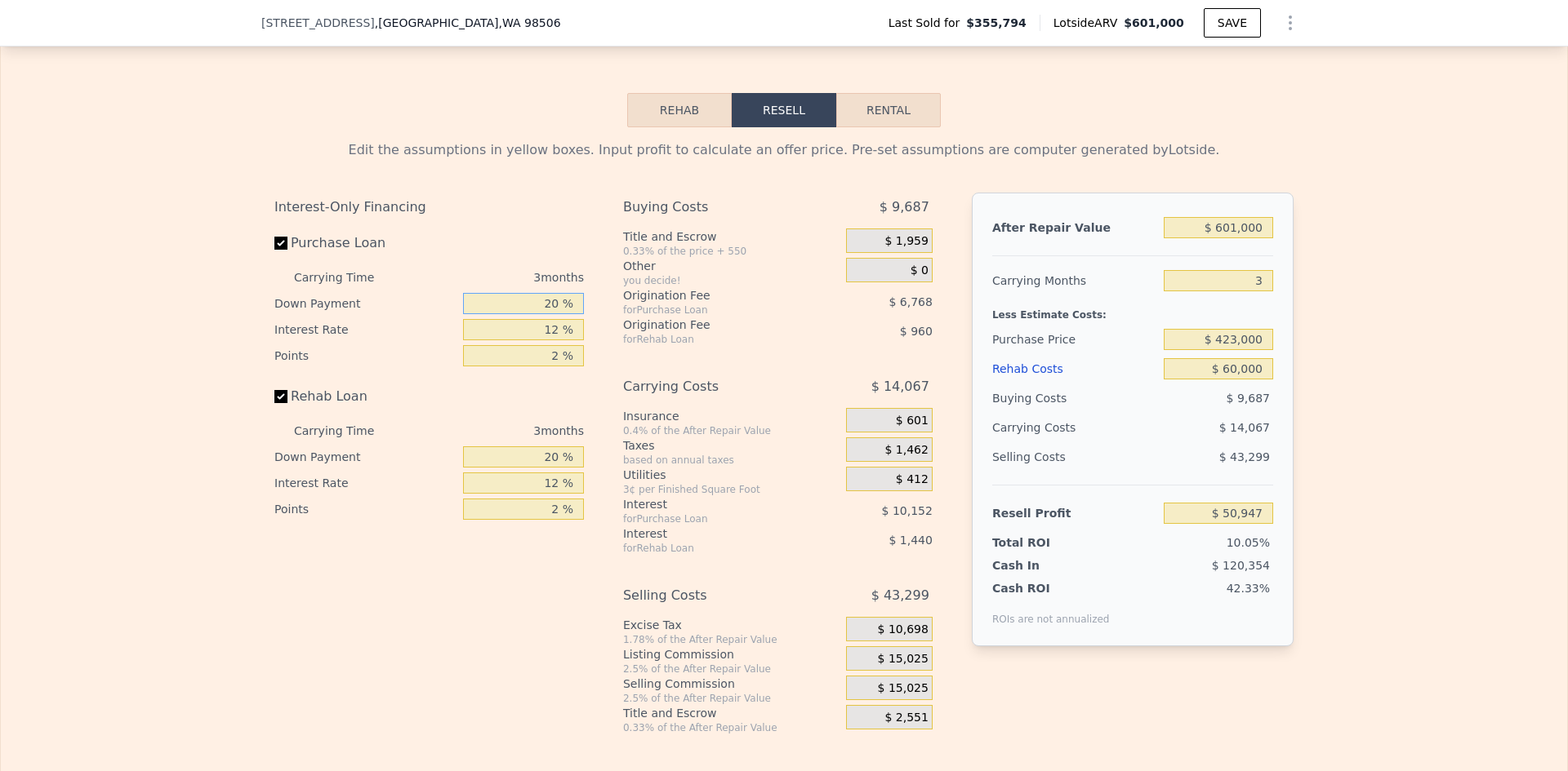
click at [547, 314] on input "20 %" at bounding box center [523, 304] width 121 height 21
type input "10 %"
type input "$ 48,832"
type input "10 %"
type input "$ 50,734"
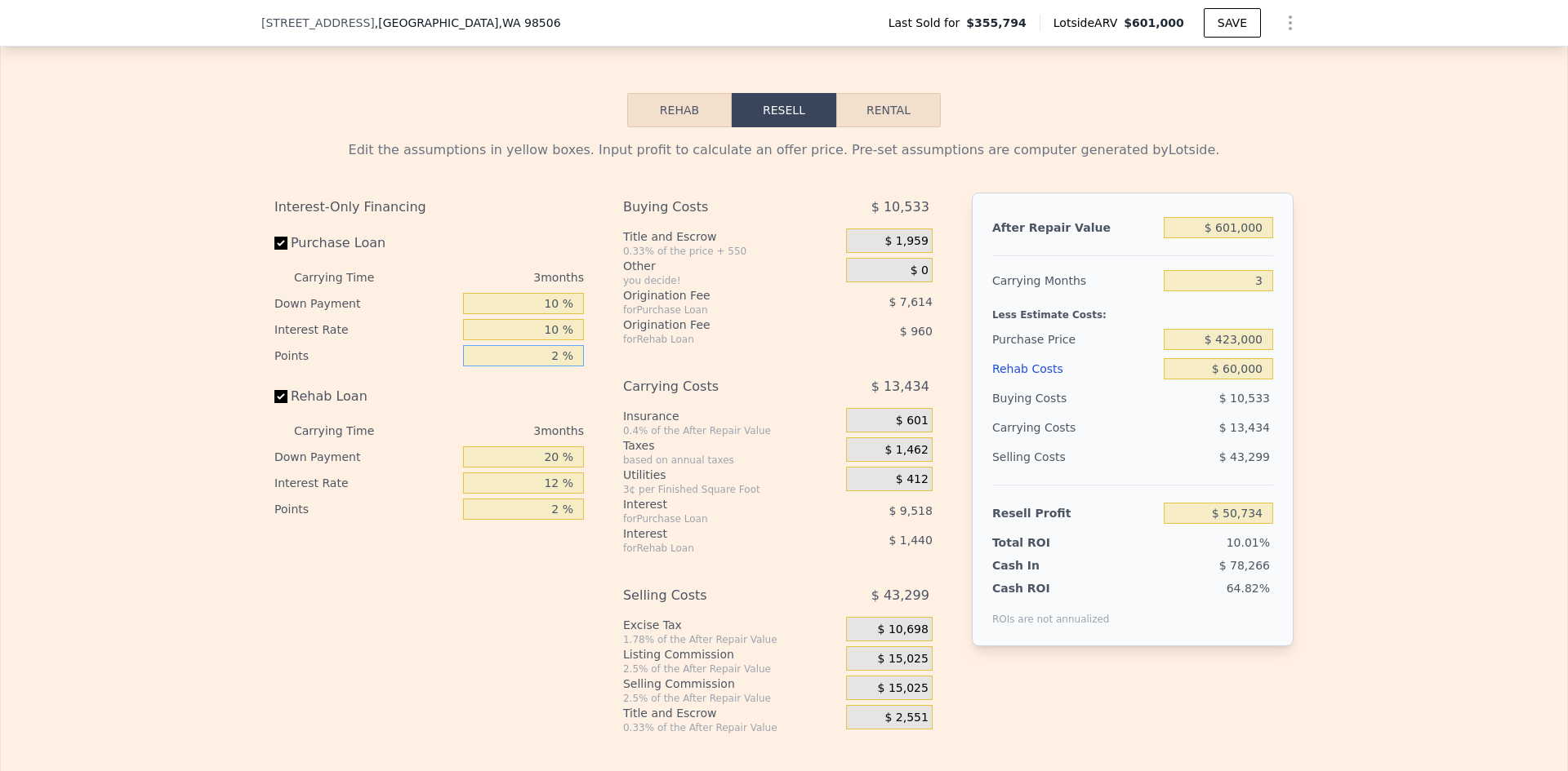
type input "1 %"
type input "$ 54,541"
type input "1 %"
type input "10 %"
type input "$ 54,241"
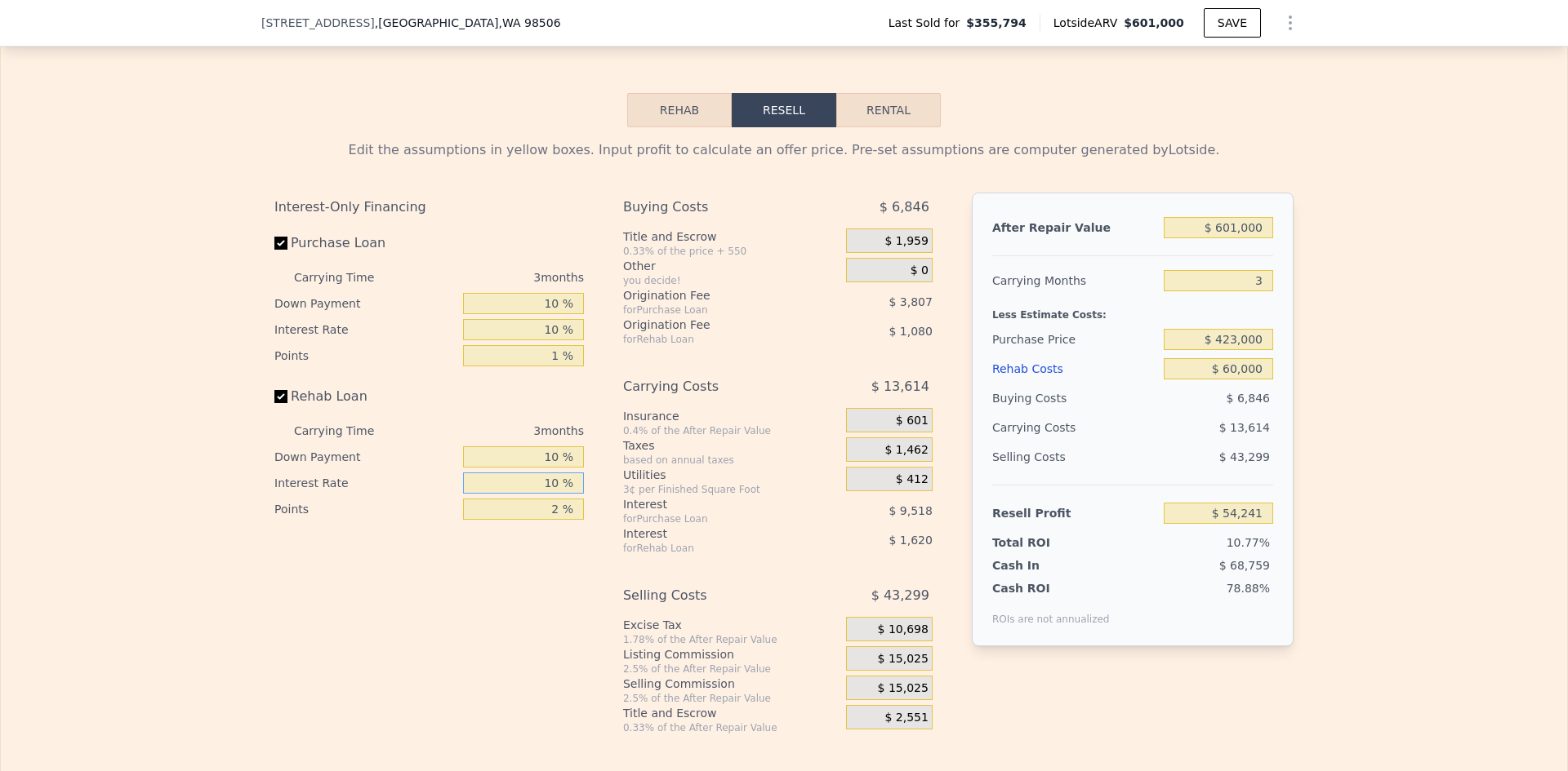
type input "10 %"
type input "$ 54,511"
type input "1 %"
type input "$ 55,051"
type input "1 %"
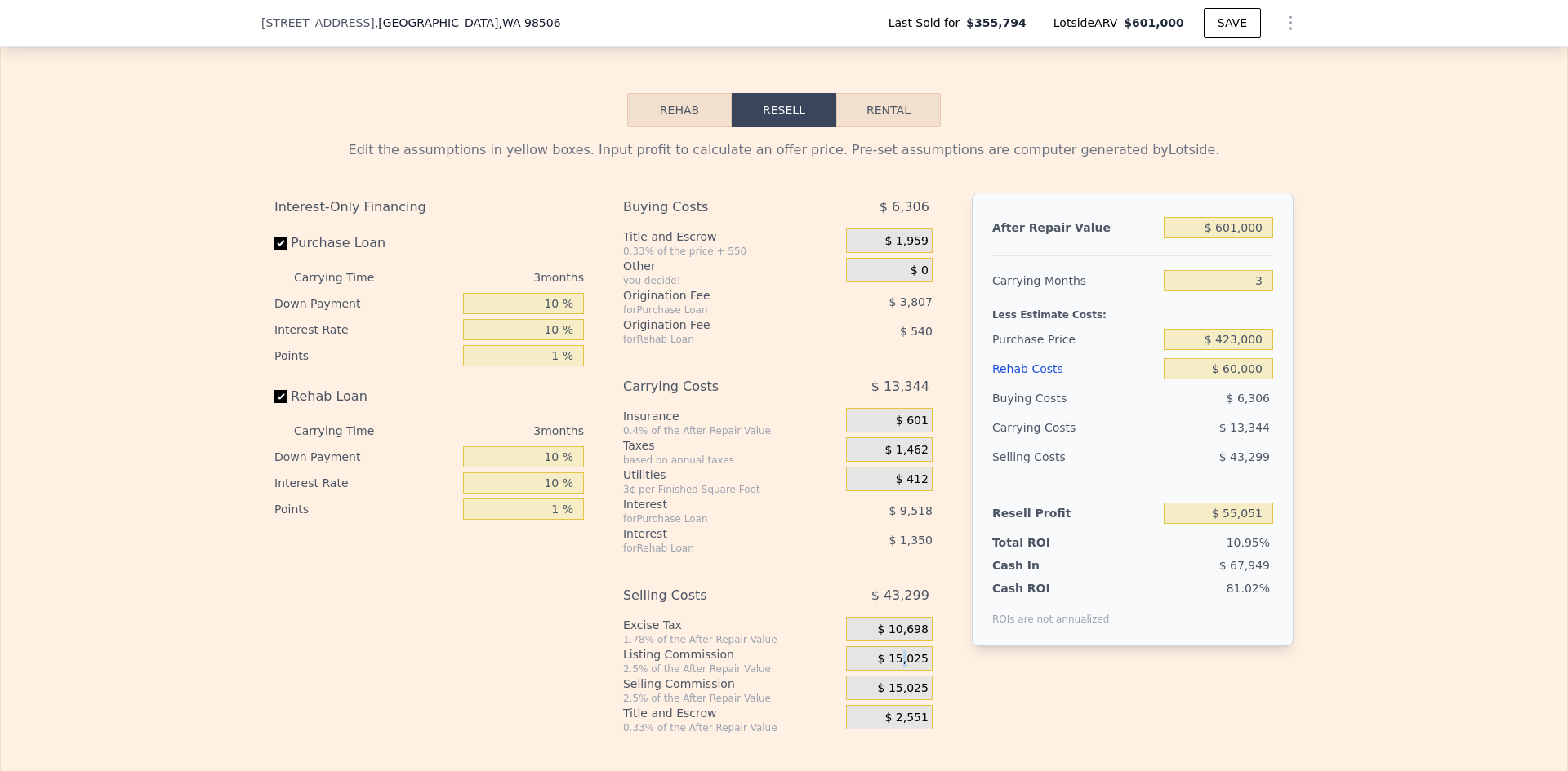
click at [904, 667] on span "$ 15,025" at bounding box center [903, 659] width 50 height 14
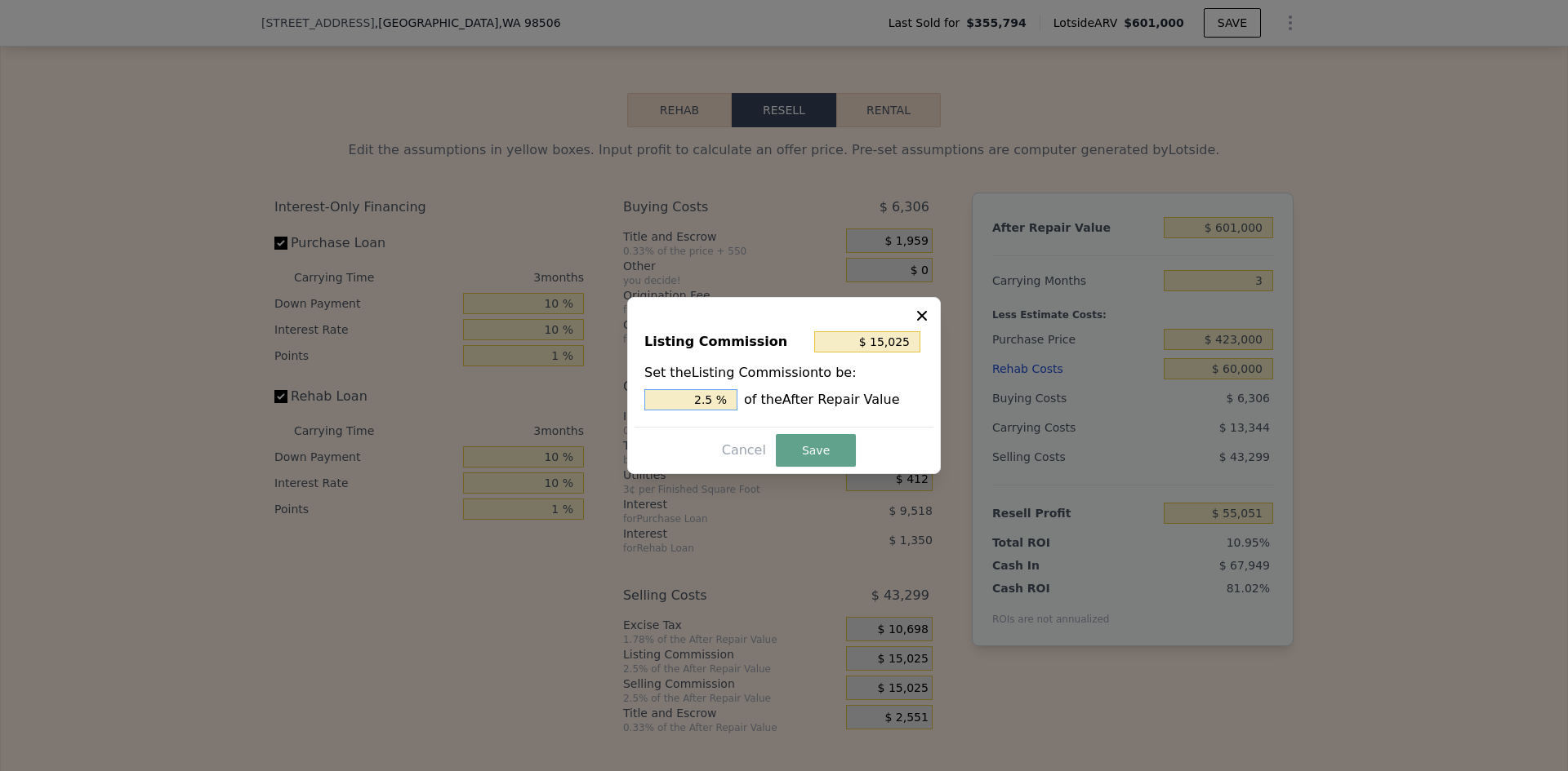
drag, startPoint x: 703, startPoint y: 403, endPoint x: 718, endPoint y: 402, distance: 15.0
click at [718, 402] on input "2.5 %" at bounding box center [691, 400] width 93 height 21
type input "$ 12,020"
type input "2 %"
drag, startPoint x: 823, startPoint y: 456, endPoint x: 816, endPoint y: 448, distance: 10.6
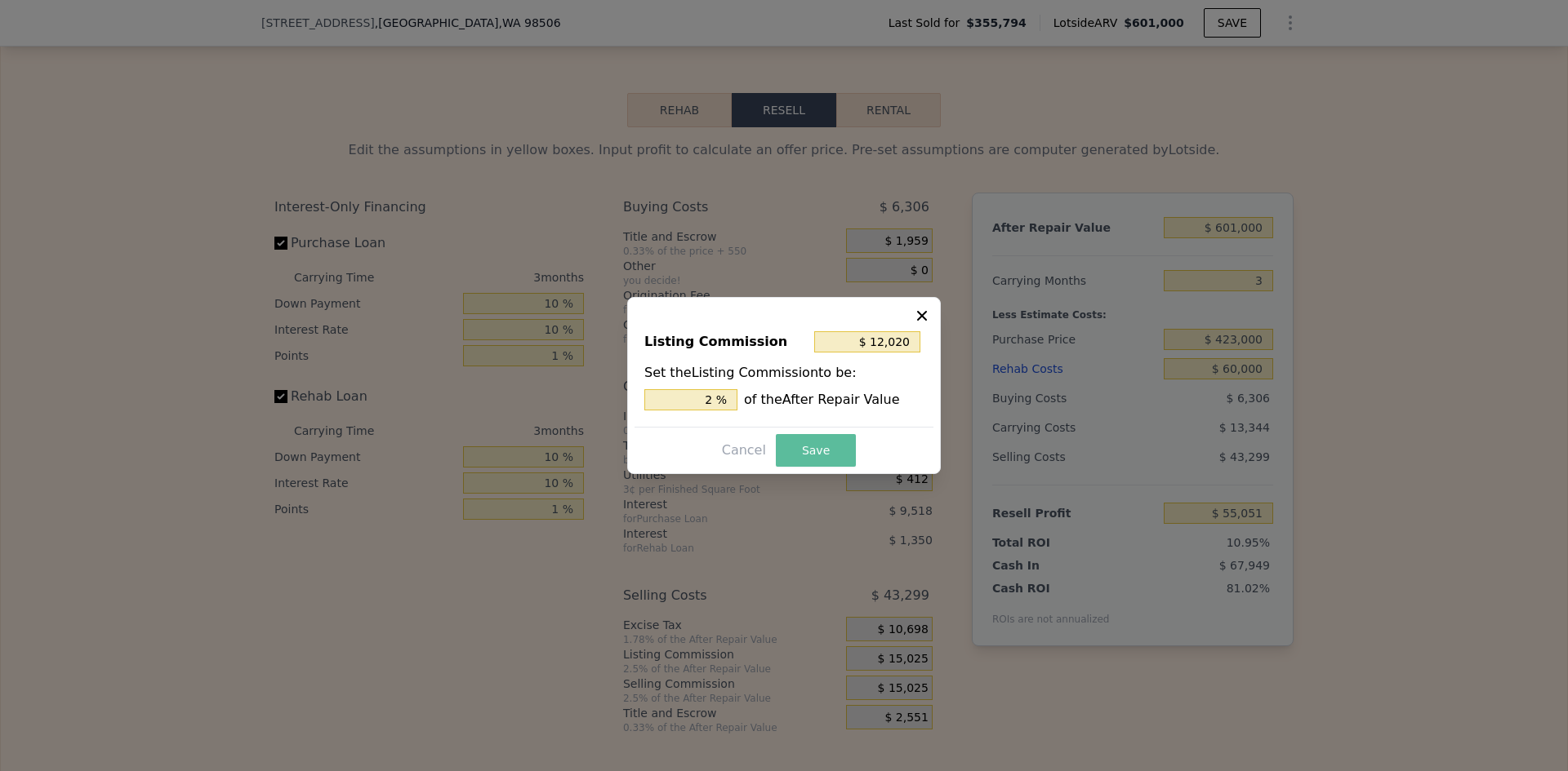
click at [823, 457] on button "Save" at bounding box center [816, 450] width 80 height 32
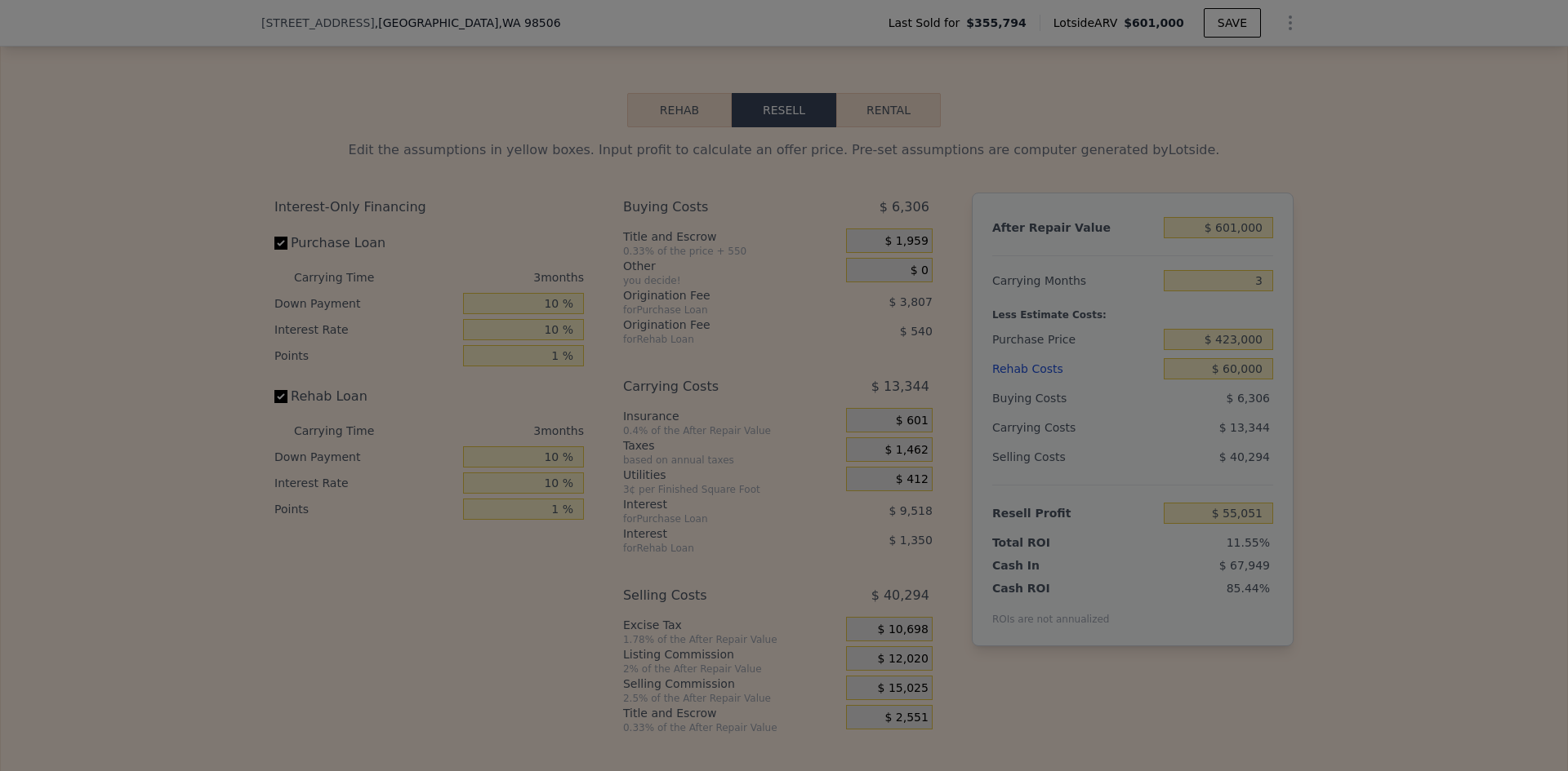
type input "$ 58,056"
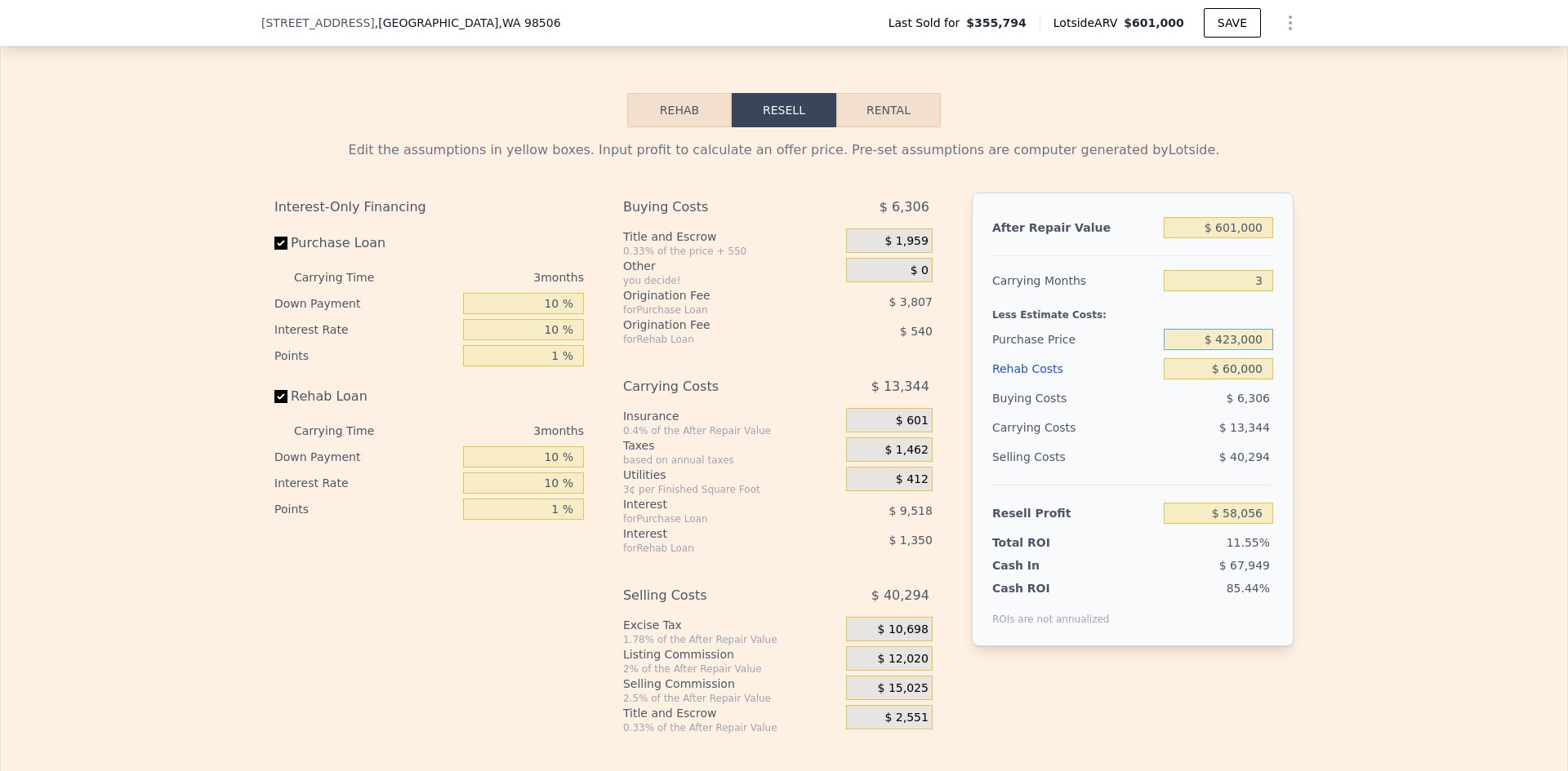
drag, startPoint x: 1228, startPoint y: 363, endPoint x: 1237, endPoint y: 363, distance: 9.0
click at [1237, 350] on input "$ 423,000" at bounding box center [1218, 340] width 109 height 21
type input "$ 425,000"
click at [1373, 387] on div "Edit the assumptions in yellow boxes. Input profit to calculate an offer price.…" at bounding box center [784, 431] width 1566 height 607
type input "$ 55,987"
